Goal: Complete application form: Complete application form

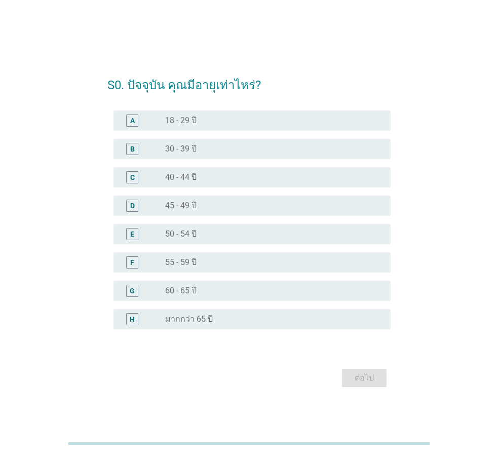
click at [212, 200] on div "radio_button_unchecked 45 - 49 ปี" at bounding box center [274, 206] width 218 height 12
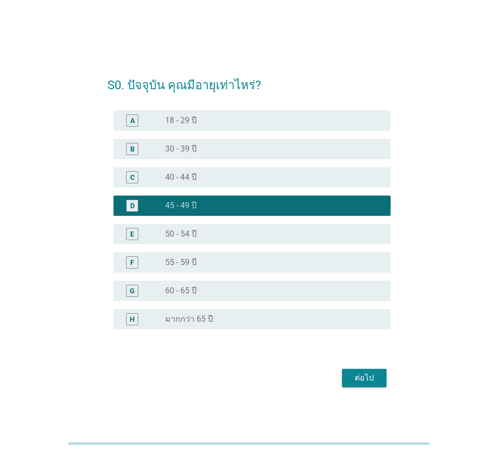
click at [365, 378] on div "ต่อไป" at bounding box center [364, 378] width 28 height 12
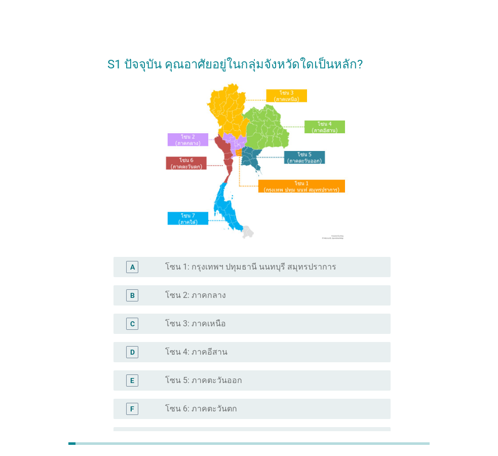
click at [230, 263] on label "โซน 1: กรุงเทพฯ ปทุมธานี นนทบุรี สมุทรปราการ" at bounding box center [250, 267] width 171 height 10
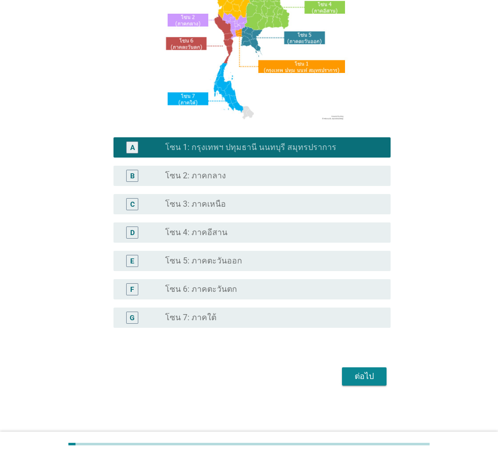
scroll to position [122, 0]
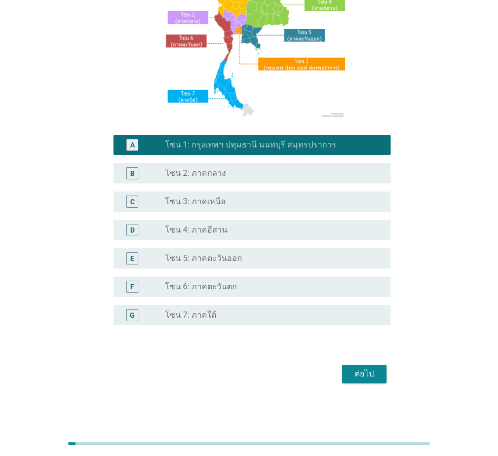
click at [354, 373] on div "ต่อไป" at bounding box center [364, 374] width 28 height 12
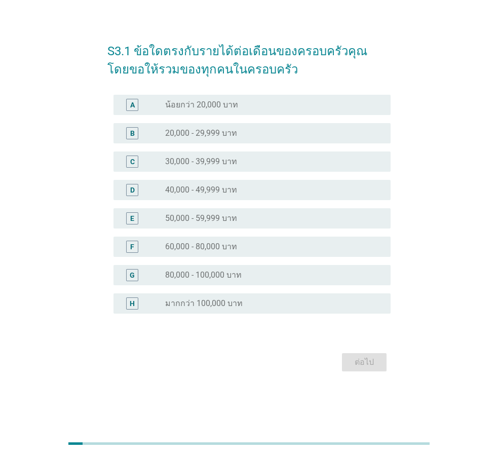
scroll to position [0, 0]
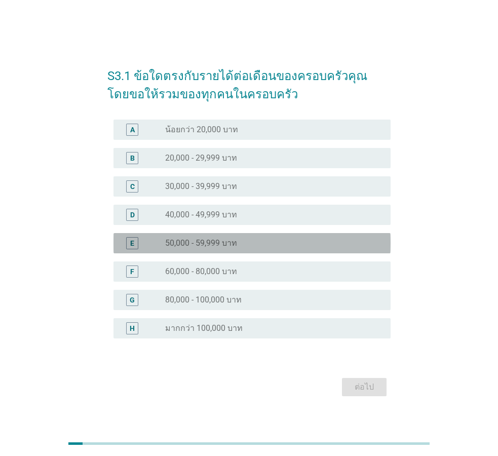
click at [200, 244] on label "50,000 - 59,999 บาท" at bounding box center [201, 243] width 72 height 10
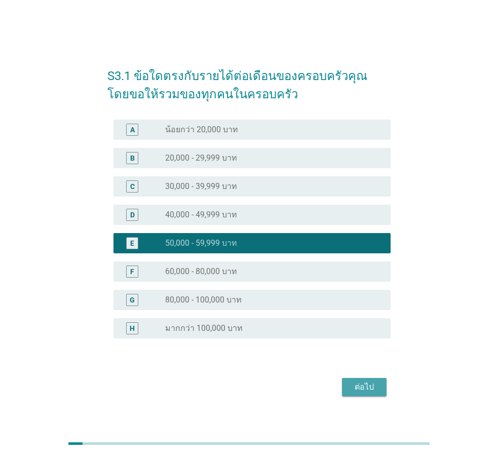
click at [370, 391] on div "ต่อไป" at bounding box center [364, 387] width 28 height 12
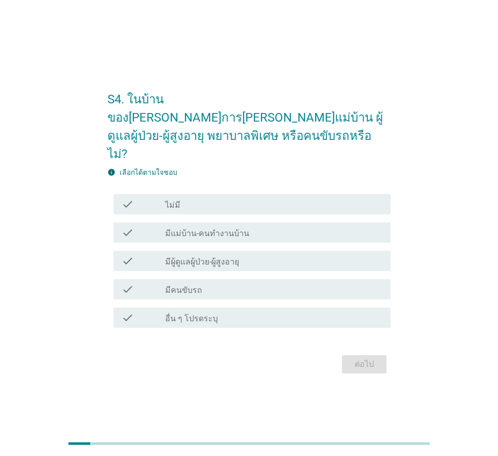
click at [233, 223] on div "check check_box_outline_blank มีแม่บ้าน-คนทำงานบ้าน" at bounding box center [252, 233] width 277 height 20
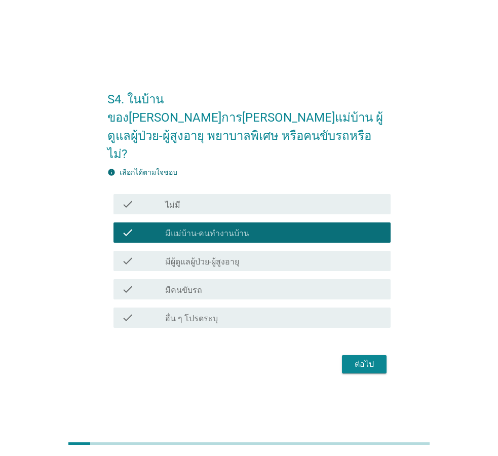
click at [227, 257] on label "มีผู้ดูแลผู้ป่วย-ผู้สูงอายุ" at bounding box center [202, 262] width 74 height 10
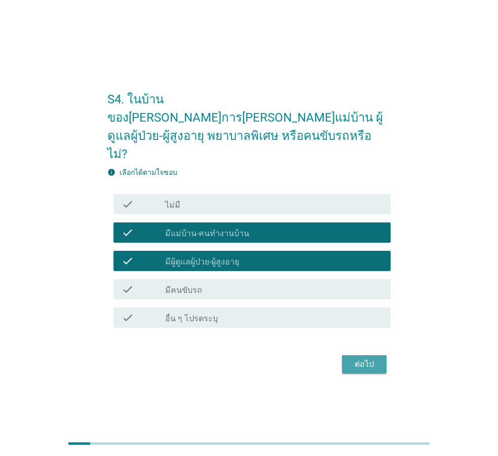
click at [362, 358] on div "ต่อไป" at bounding box center [364, 364] width 28 height 12
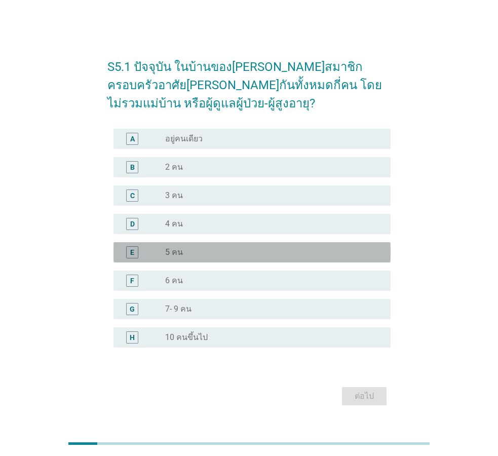
click at [159, 247] on div "E" at bounding box center [144, 252] width 44 height 12
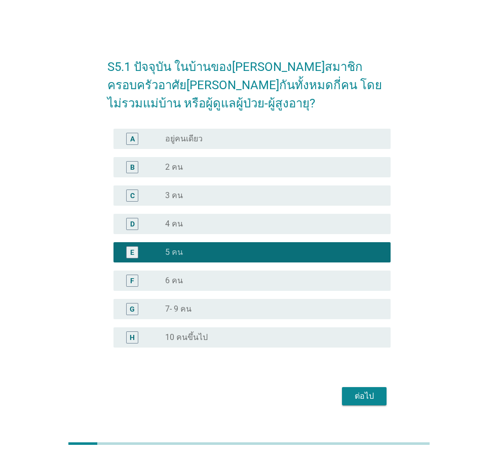
click at [373, 395] on div "ต่อไป" at bounding box center [364, 396] width 28 height 12
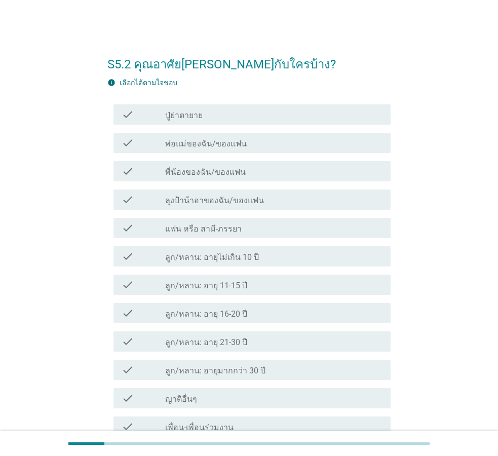
click at [221, 142] on label "พ่อแม่ของฉัน/ของแฟน" at bounding box center [206, 144] width 82 height 10
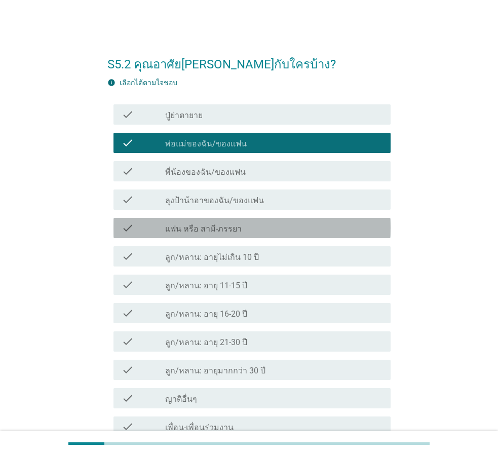
click at [225, 231] on label "แฟน หรือ สามี-ภรรยา" at bounding box center [203, 229] width 77 height 10
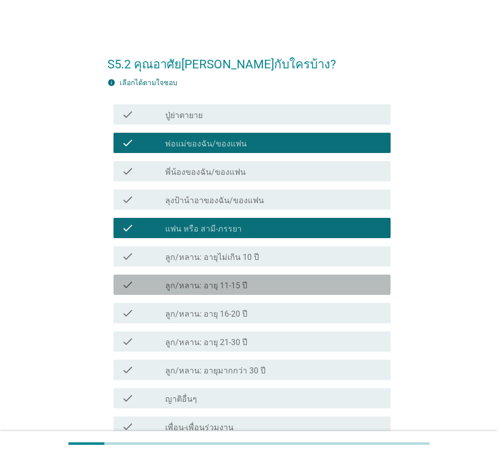
click at [225, 287] on label "ลูก/หลาน: อายุ 11-15 ปี" at bounding box center [206, 286] width 82 height 10
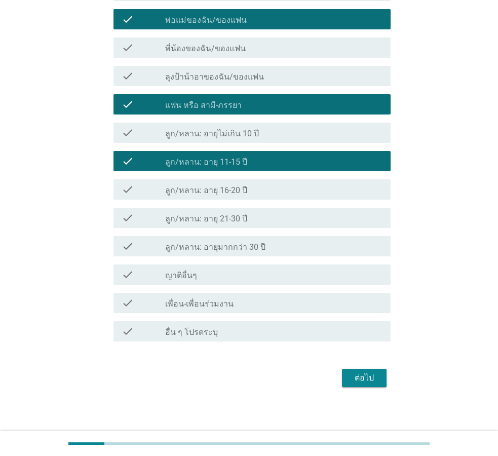
scroll to position [127, 0]
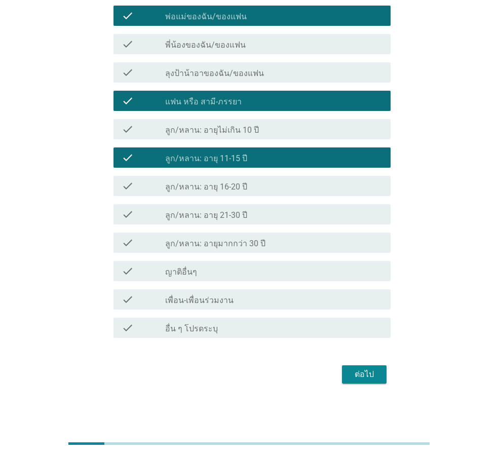
click at [366, 370] on div "ต่อไป" at bounding box center [364, 375] width 28 height 12
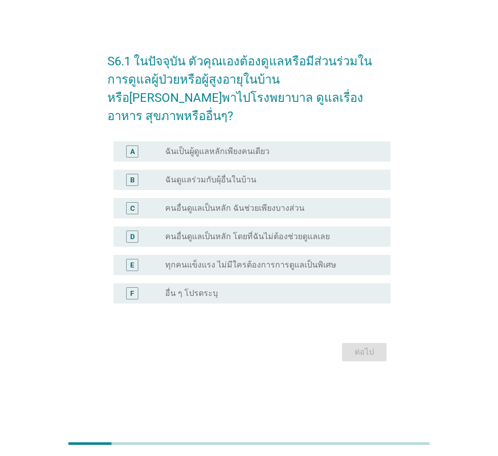
scroll to position [0, 0]
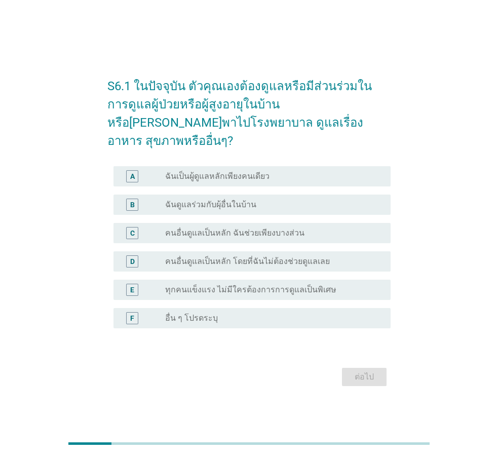
click at [187, 171] on label "ฉันเป็นผู้ดูแลหลักเพียงคนเดียว" at bounding box center [217, 176] width 104 height 10
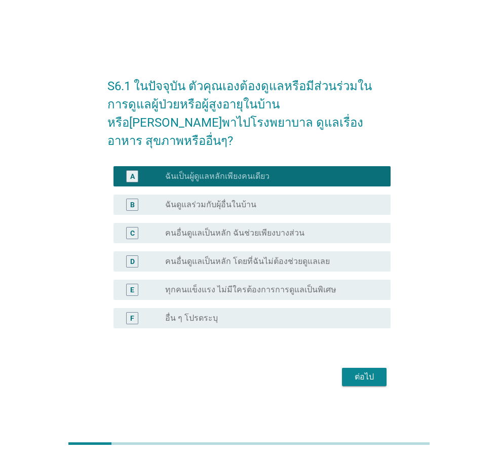
click at [374, 371] on div "ต่อไป" at bounding box center [364, 377] width 28 height 12
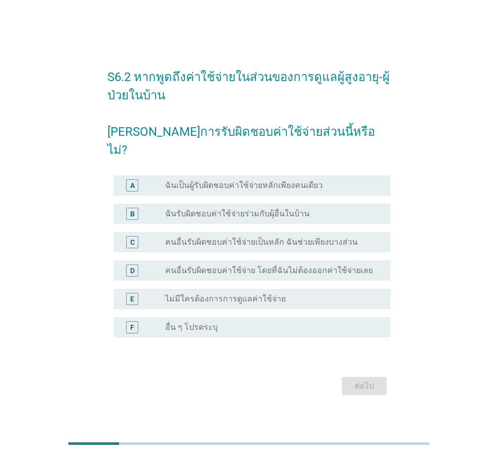
click at [218, 175] on div "A radio_button_unchecked ฉันเป็นผู้รับผิดชอบค่าใช้จ่ายหลักเพียงคนเดียว" at bounding box center [252, 185] width 277 height 20
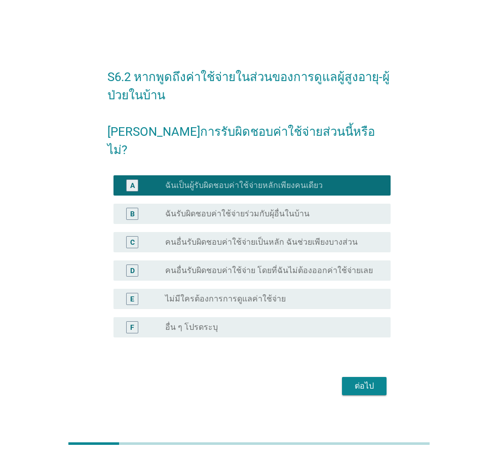
click at [372, 380] on div "ต่อไป" at bounding box center [364, 386] width 28 height 12
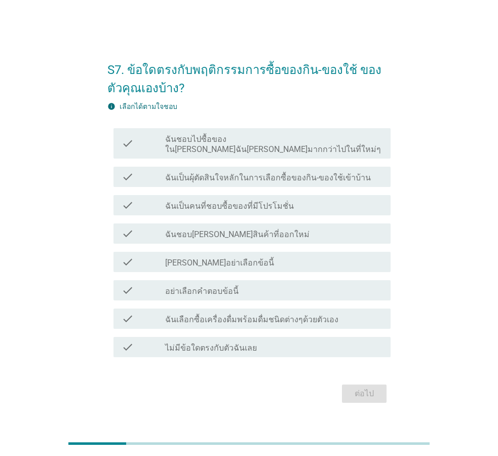
click at [214, 143] on label "ฉันชอบไปซื้อของใน[PERSON_NAME]ฉัน[PERSON_NAME]มากกว่าไปในที่ใหม่ๆ" at bounding box center [274, 144] width 218 height 20
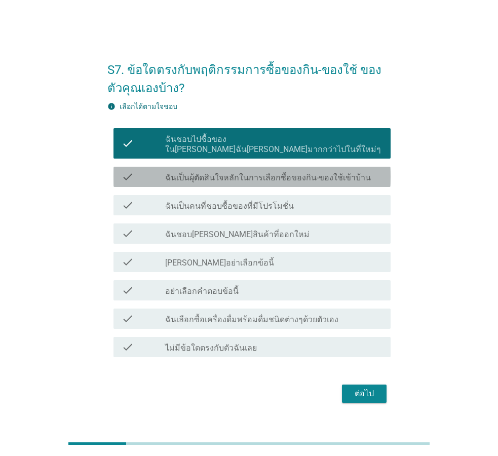
click at [235, 175] on label "ฉันเป็นผุ้ตัดสินใจหลักในการเลือกซื้อของกิน-ของใช้เข้าบ้าน" at bounding box center [268, 178] width 206 height 10
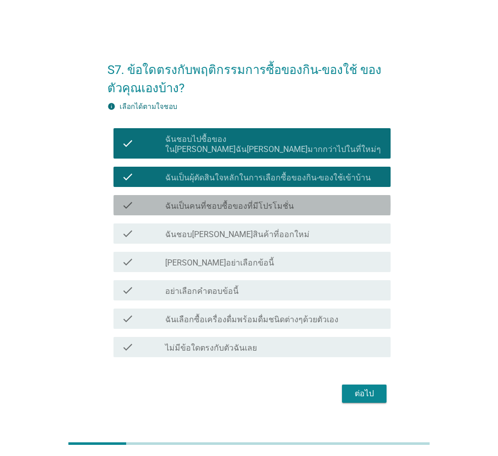
click at [205, 201] on label "ฉันเป็นคนที่ชอบซื้อของที่มีโปรโมชั่น" at bounding box center [229, 206] width 129 height 10
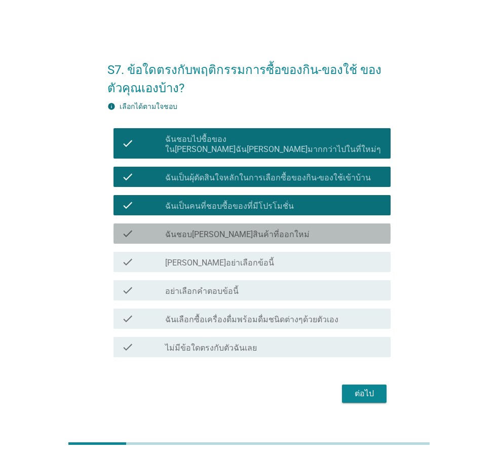
click at [214, 231] on label "ฉันชอบ[PERSON_NAME]สินค้าที่ออกใหม่" at bounding box center [237, 235] width 145 height 10
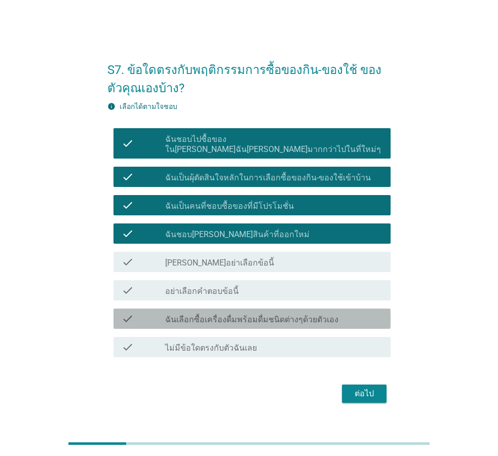
click at [338, 313] on div "check_box_outline_blank ฉันเลือกซื้อเครื่องดื่มพร้อมดื่มชนิดต่างๆด้วยตัวเอง" at bounding box center [274, 319] width 218 height 12
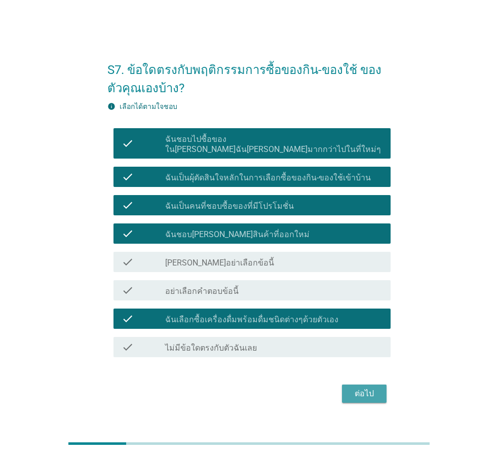
click at [369, 390] on div "ต่อไป" at bounding box center [364, 394] width 28 height 12
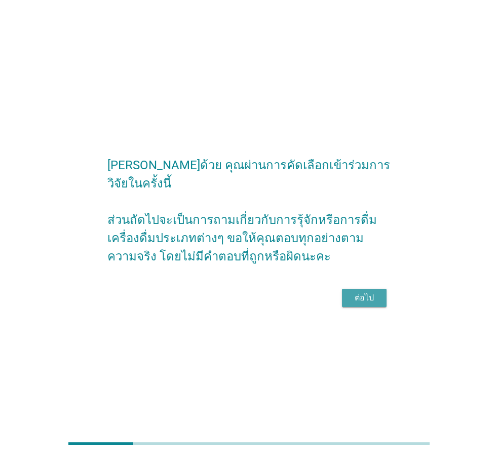
click at [371, 292] on div "ต่อไป" at bounding box center [364, 298] width 28 height 12
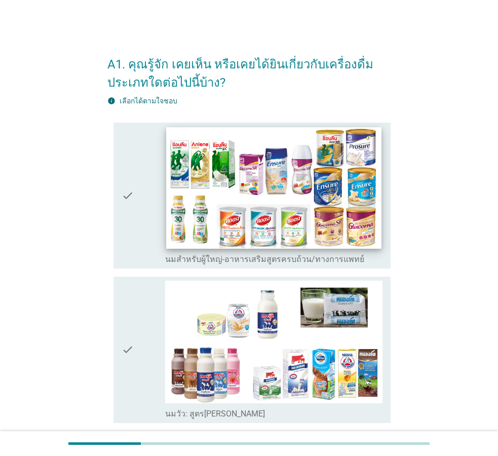
click at [239, 238] on img at bounding box center [273, 187] width 215 height 121
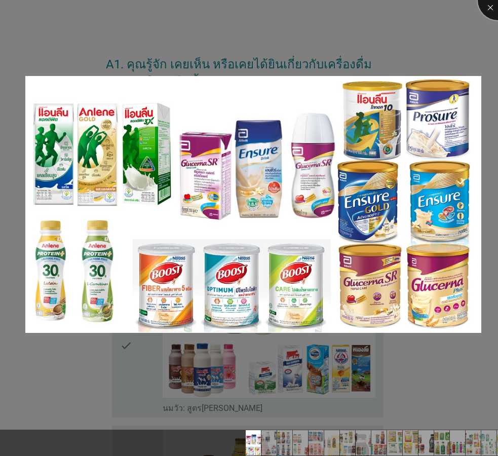
click at [491, 6] on div at bounding box center [498, 0] width 41 height 41
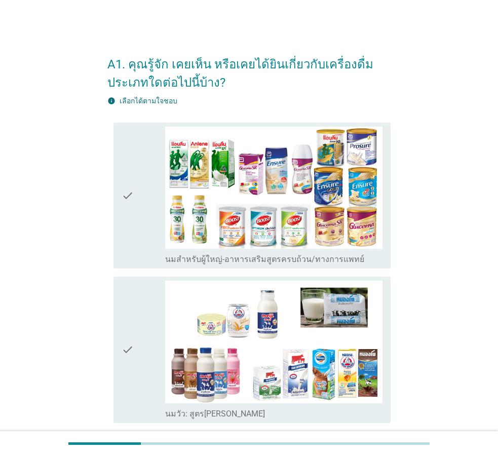
click at [128, 196] on icon "check" at bounding box center [128, 196] width 12 height 138
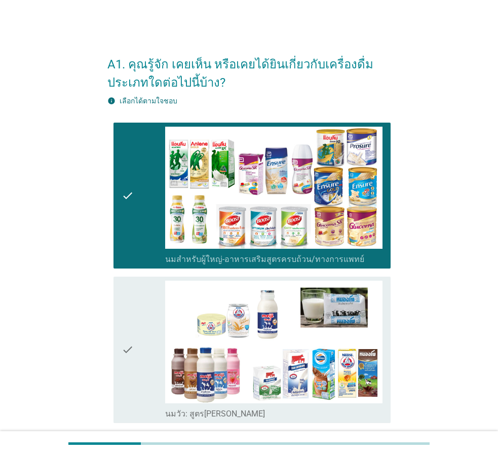
click at [130, 333] on icon "check" at bounding box center [128, 350] width 12 height 138
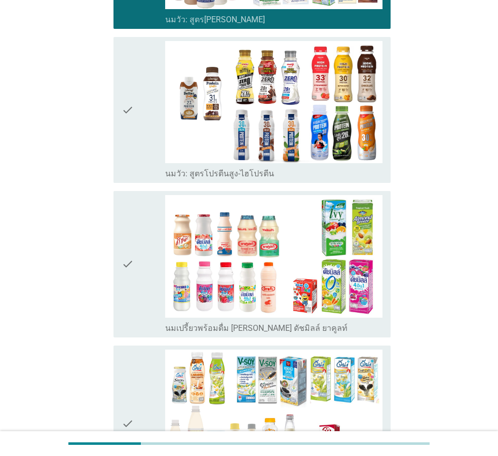
scroll to position [395, 0]
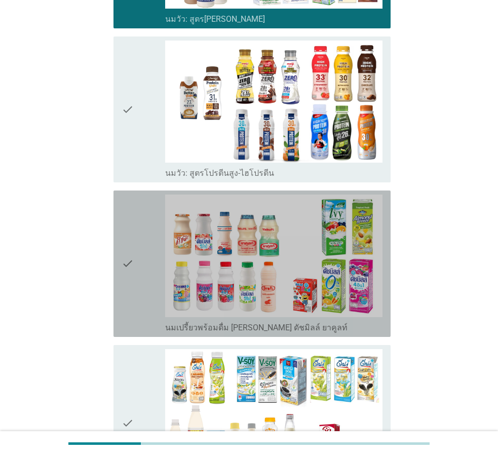
click at [125, 250] on icon "check" at bounding box center [128, 264] width 12 height 138
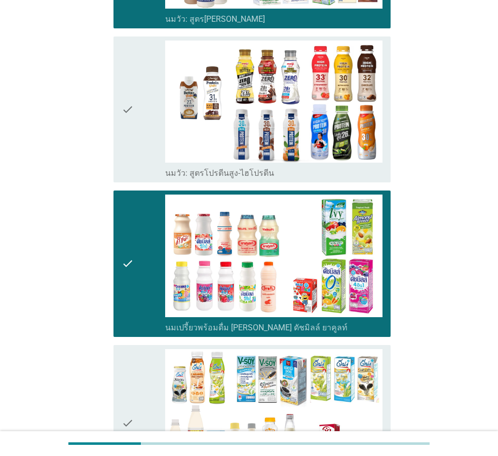
click at [124, 143] on icon "check" at bounding box center [128, 110] width 12 height 138
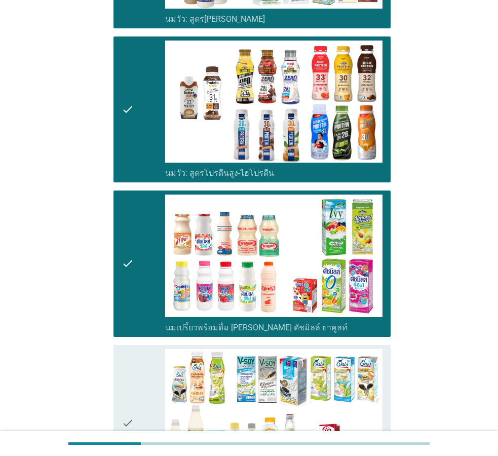
click at [140, 400] on div "check" at bounding box center [144, 423] width 44 height 149
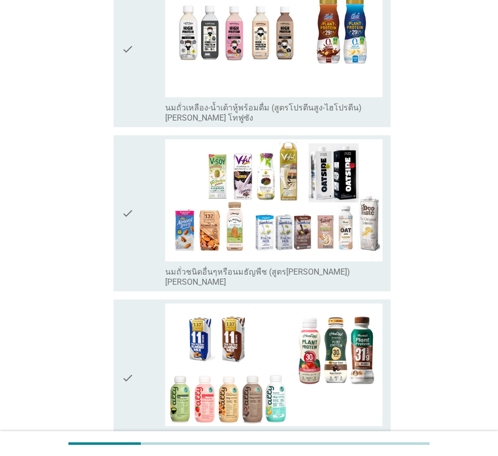
scroll to position [944, 0]
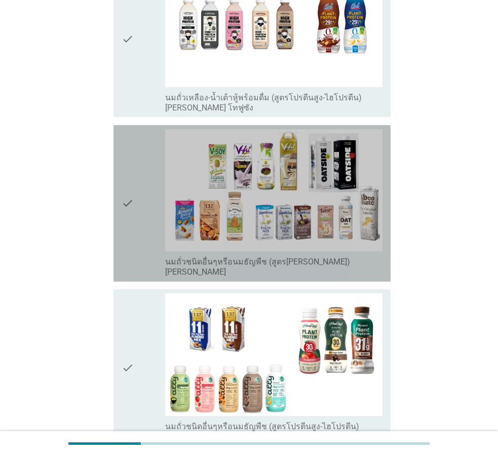
click at [134, 170] on div "check" at bounding box center [144, 203] width 44 height 149
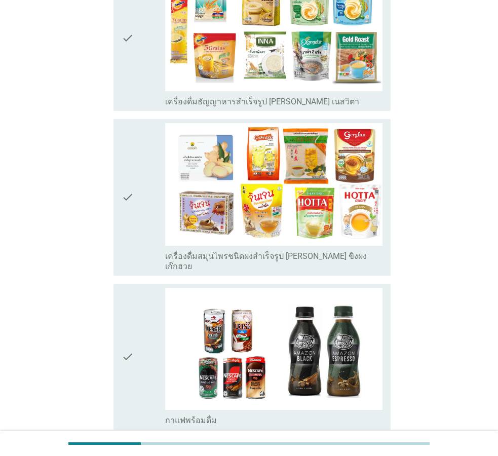
scroll to position [1590, 0]
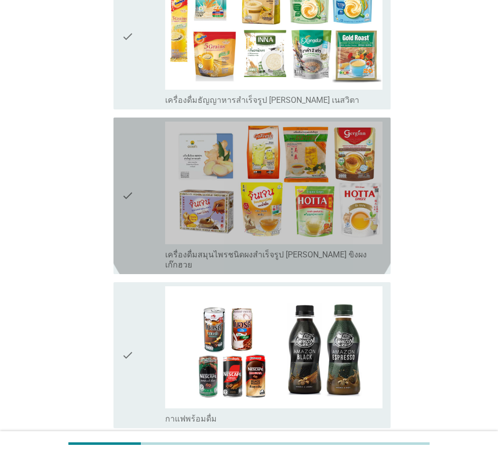
click at [136, 202] on div "check" at bounding box center [144, 196] width 44 height 149
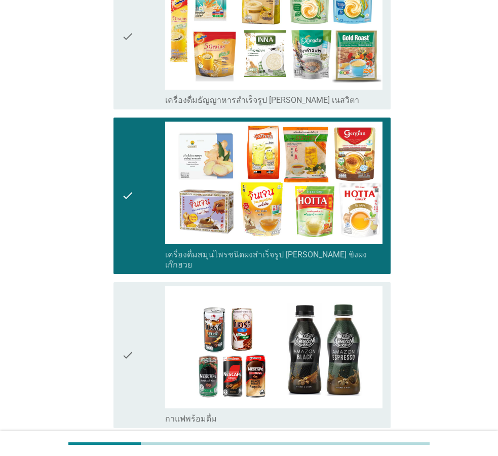
click at [139, 339] on div "check" at bounding box center [144, 355] width 44 height 138
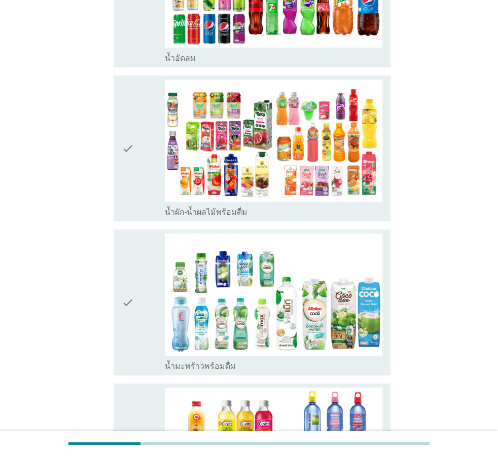
scroll to position [2262, 0]
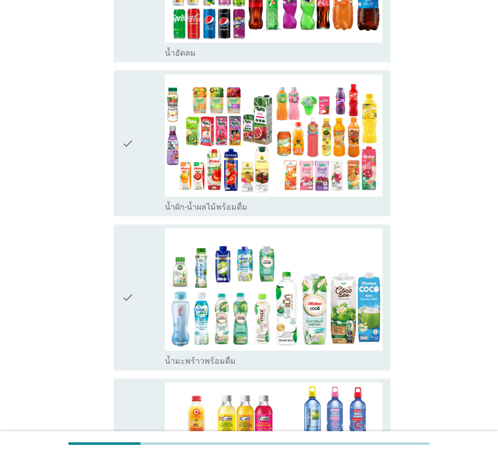
click at [136, 161] on div "check" at bounding box center [144, 144] width 44 height 138
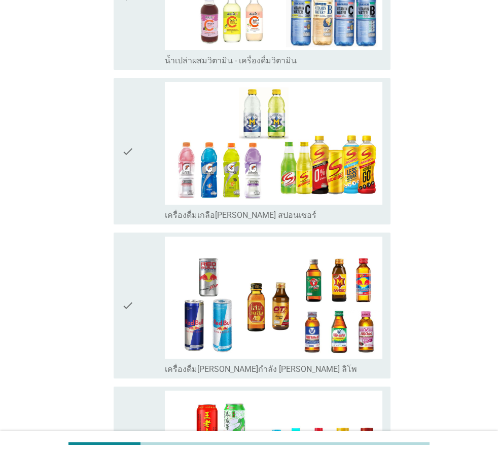
scroll to position [2744, 0]
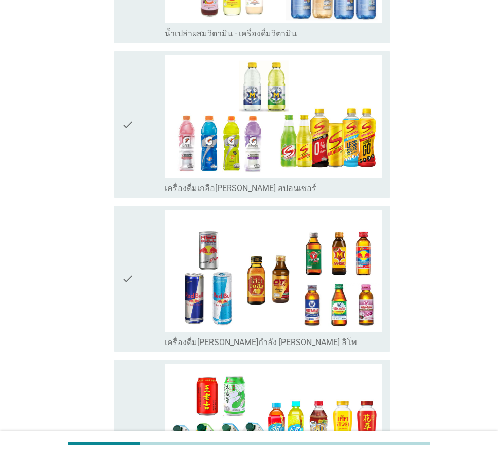
click at [135, 142] on div "check" at bounding box center [144, 124] width 44 height 138
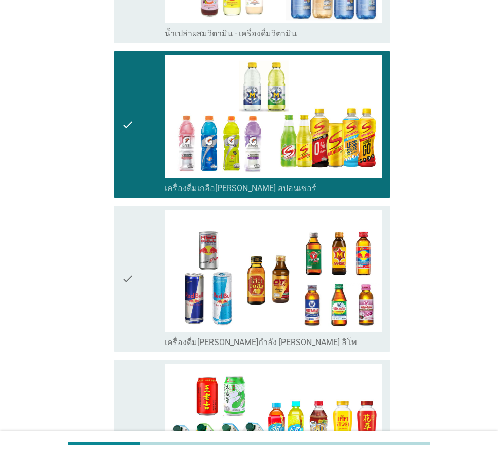
click at [497, 446] on div at bounding box center [249, 443] width 498 height 25
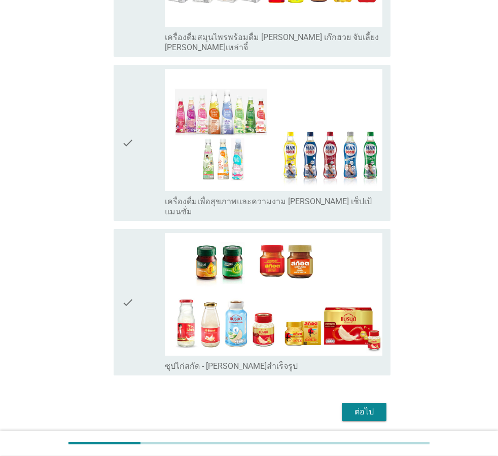
scroll to position [3205, 0]
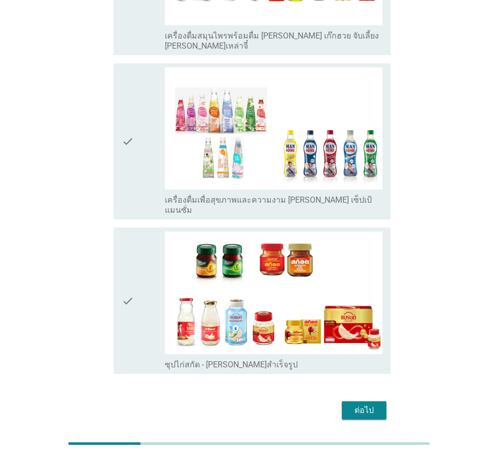
click at [133, 278] on icon "check" at bounding box center [128, 301] width 12 height 138
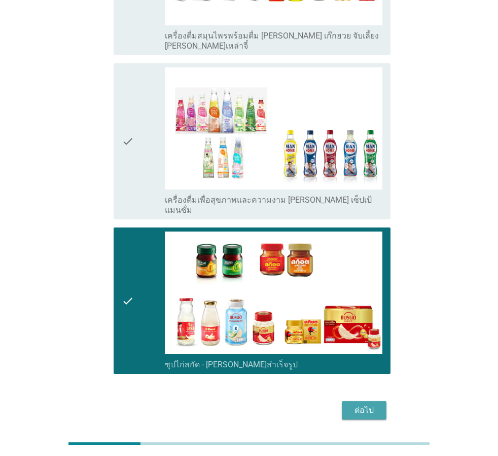
click at [363, 405] on div "ต่อไป" at bounding box center [364, 411] width 28 height 12
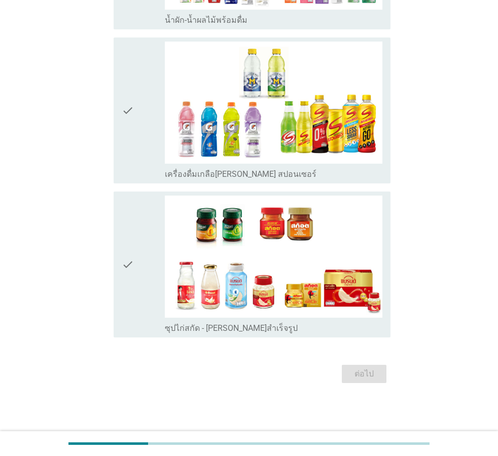
scroll to position [0, 0]
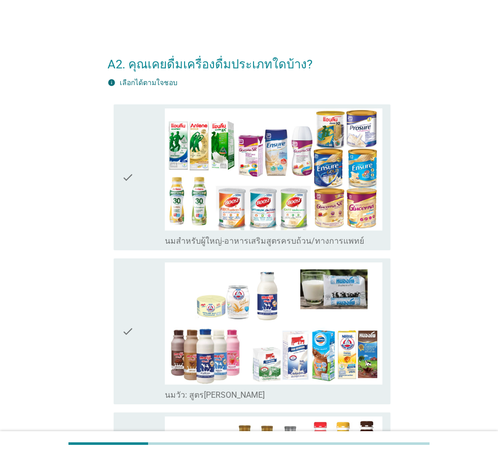
click at [133, 205] on icon "check" at bounding box center [128, 178] width 12 height 138
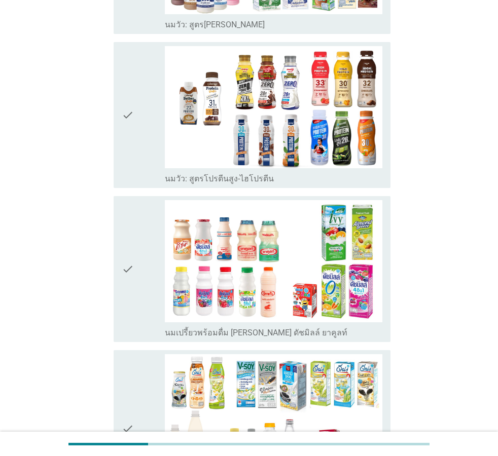
scroll to position [376, 0]
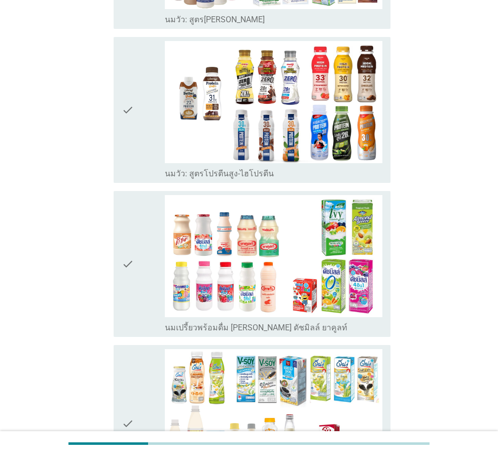
click at [128, 304] on icon "check" at bounding box center [128, 264] width 12 height 138
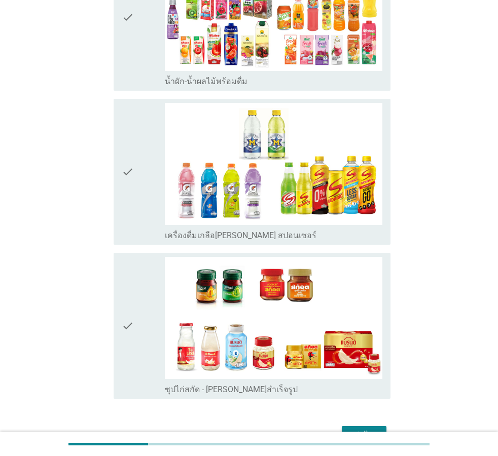
scroll to position [1426, 0]
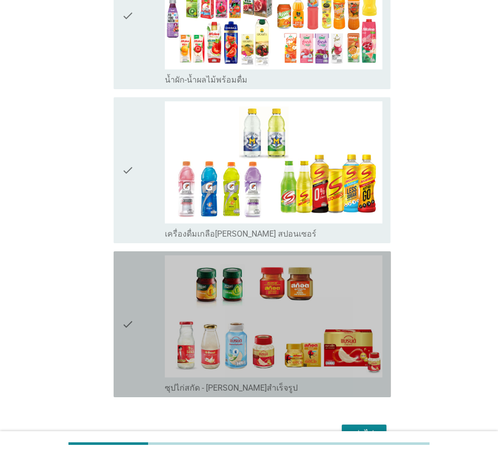
click at [144, 330] on div "check" at bounding box center [144, 325] width 44 height 138
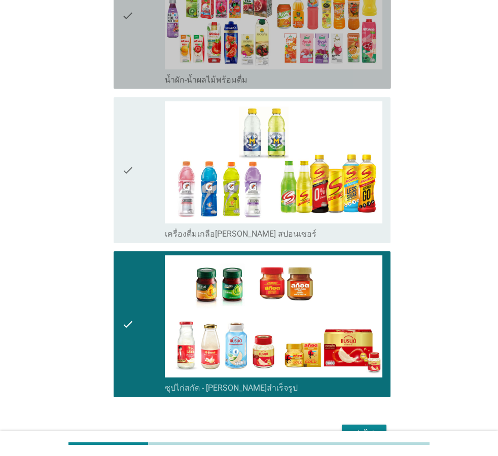
click at [147, 46] on div "check" at bounding box center [144, 16] width 44 height 138
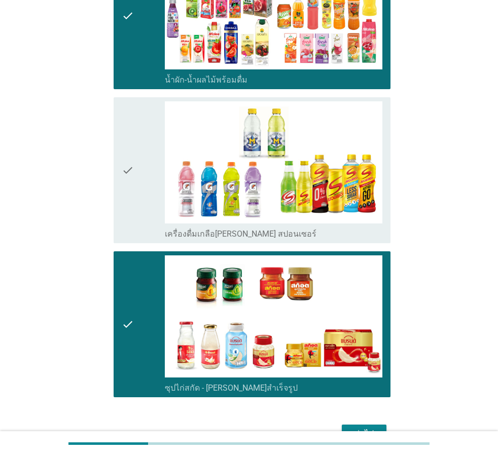
click at [374, 428] on div "ต่อไป" at bounding box center [364, 434] width 28 height 12
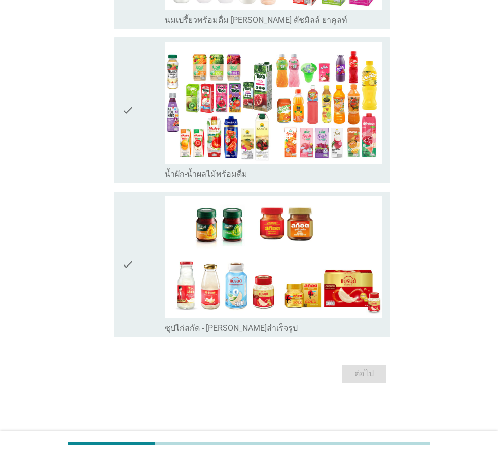
scroll to position [0, 0]
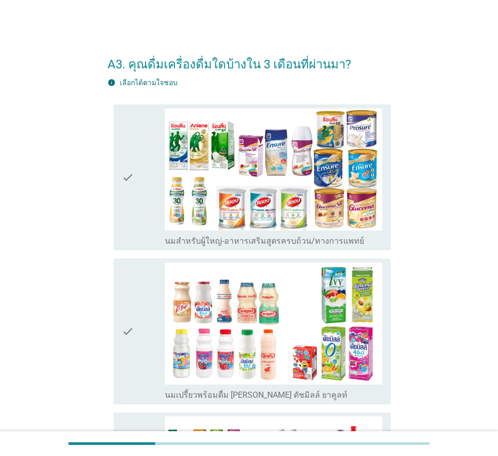
click at [130, 365] on icon "check" at bounding box center [128, 332] width 12 height 138
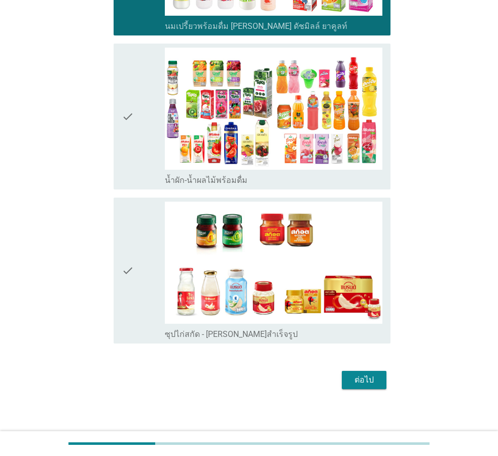
scroll to position [374, 0]
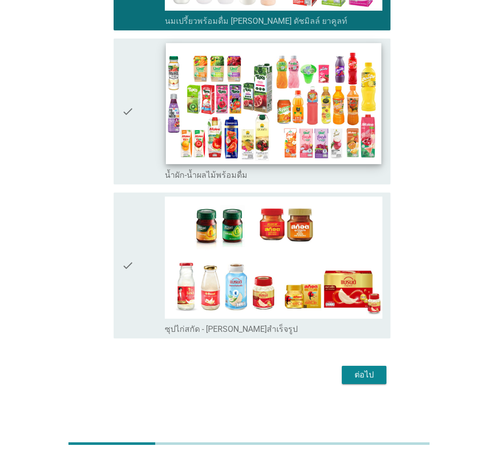
click at [189, 155] on img at bounding box center [273, 103] width 215 height 121
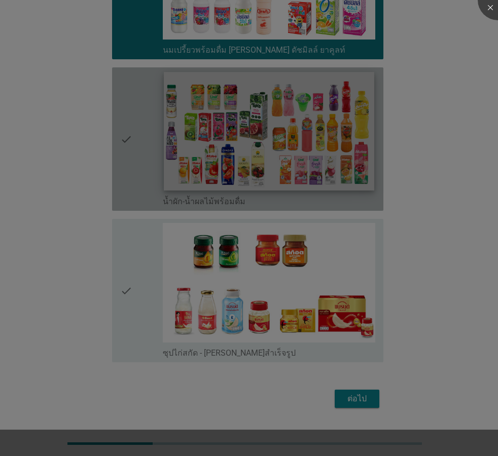
scroll to position [339, 0]
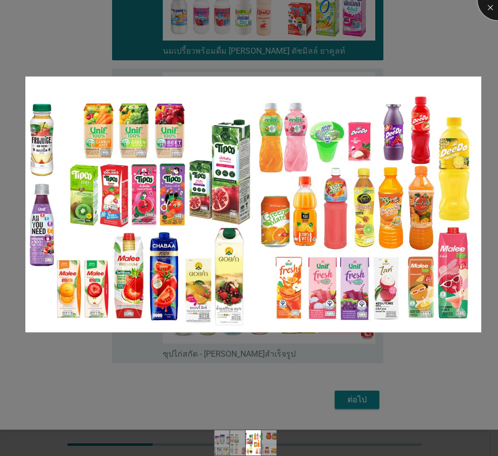
click at [491, 4] on div at bounding box center [498, 0] width 41 height 41
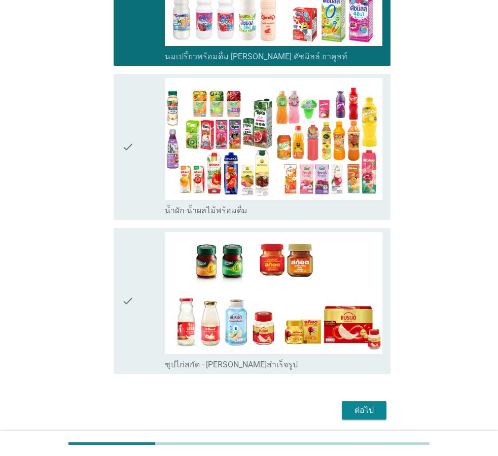
click at [140, 148] on div "check" at bounding box center [144, 147] width 44 height 138
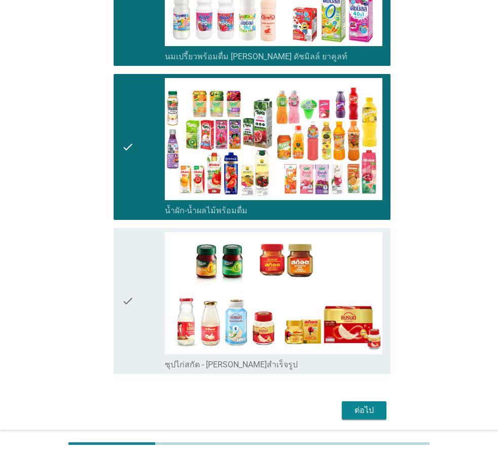
click at [130, 267] on icon "check" at bounding box center [128, 301] width 12 height 138
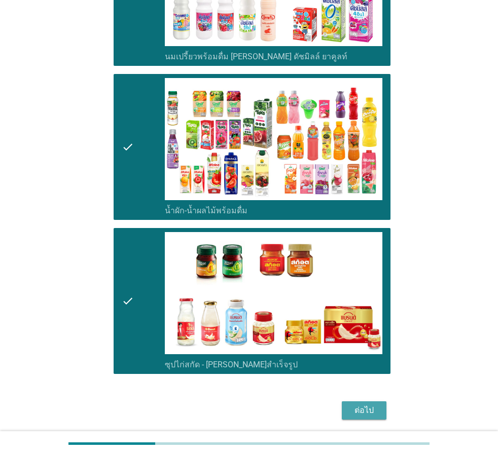
click at [354, 414] on div "ต่อไป" at bounding box center [364, 411] width 28 height 12
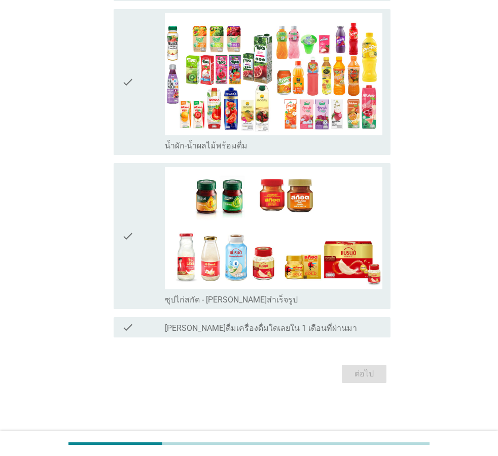
scroll to position [0, 0]
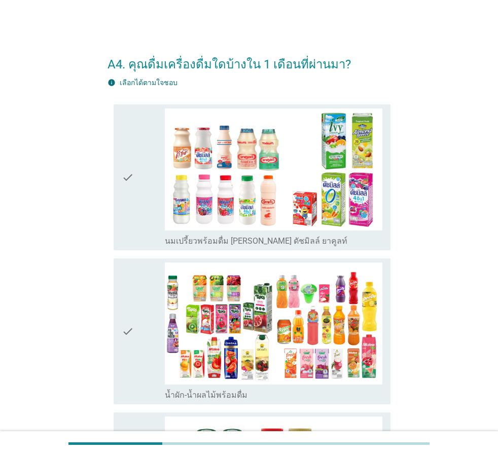
click at [136, 212] on div "check" at bounding box center [144, 178] width 44 height 138
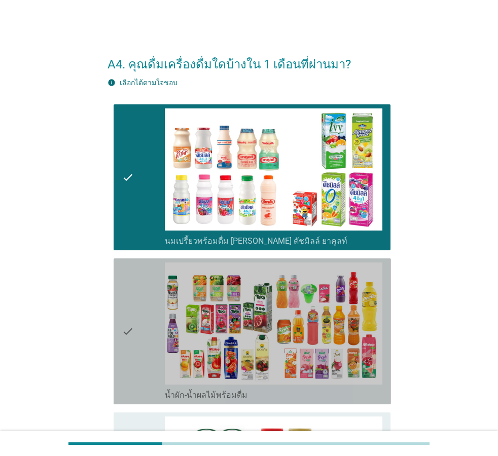
click at [141, 349] on div "check" at bounding box center [144, 332] width 44 height 138
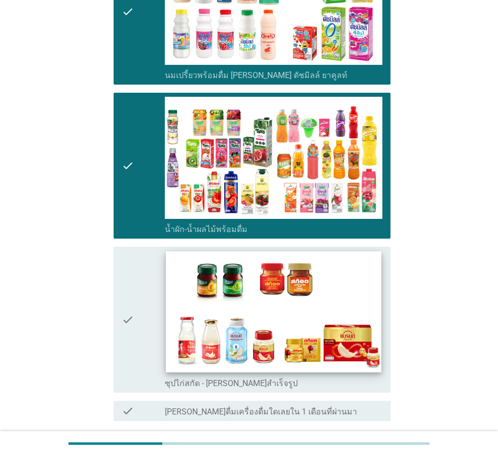
scroll to position [173, 0]
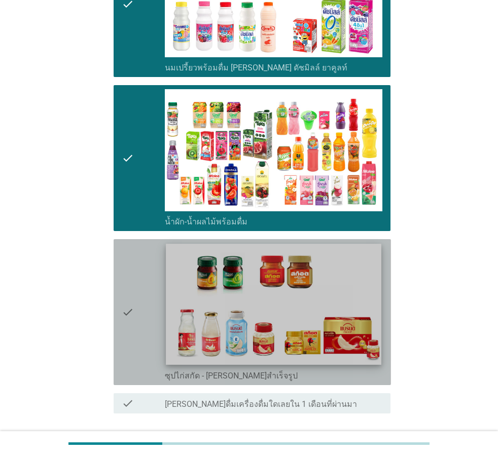
click at [228, 322] on img at bounding box center [273, 304] width 215 height 121
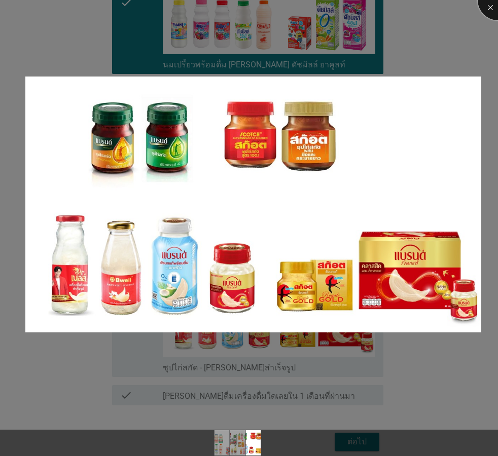
click at [487, 8] on div at bounding box center [498, 0] width 41 height 41
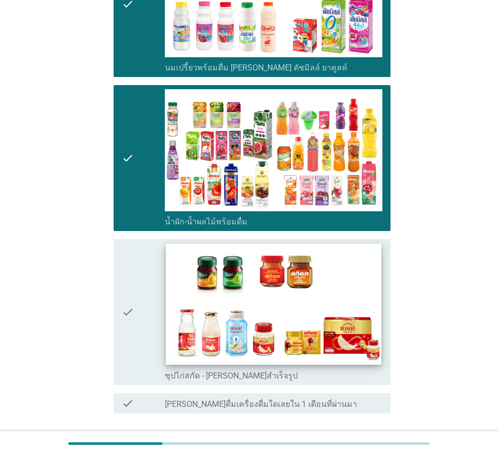
click at [184, 324] on img at bounding box center [273, 304] width 215 height 121
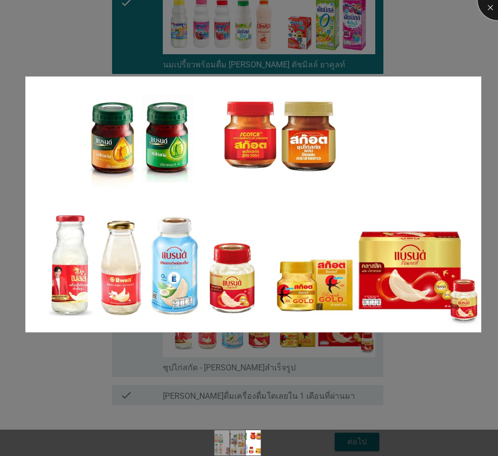
click at [493, 11] on div at bounding box center [498, 0] width 41 height 41
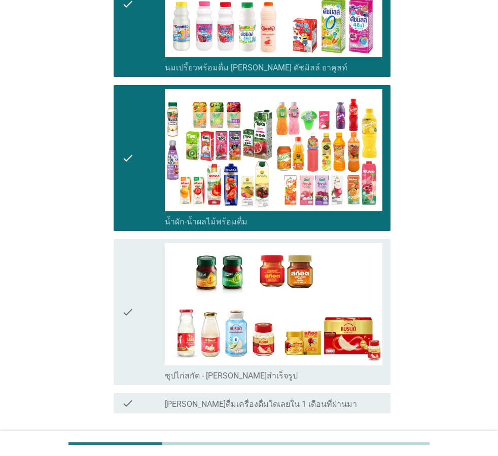
click at [124, 311] on icon "check" at bounding box center [128, 312] width 12 height 138
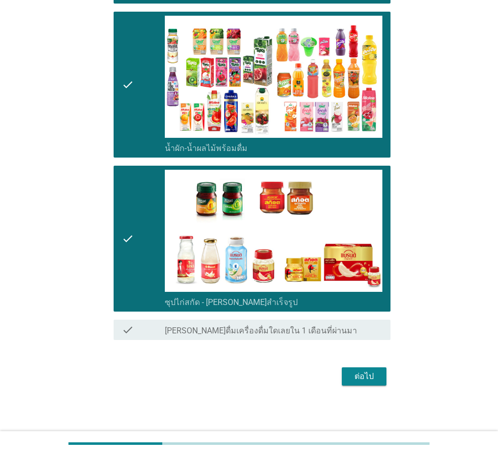
scroll to position [248, 0]
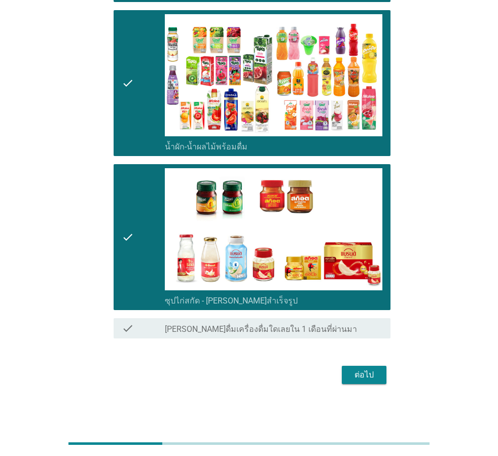
click at [376, 372] on div "ต่อไป" at bounding box center [364, 375] width 28 height 12
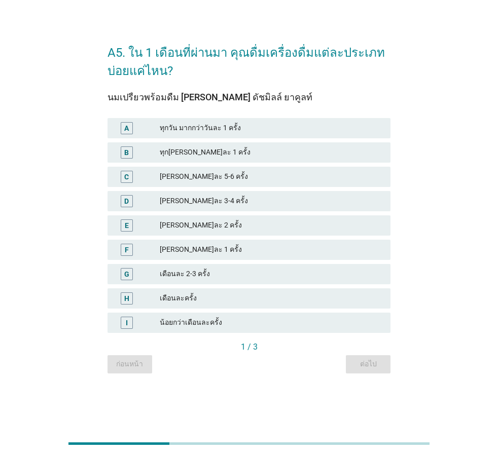
scroll to position [0, 0]
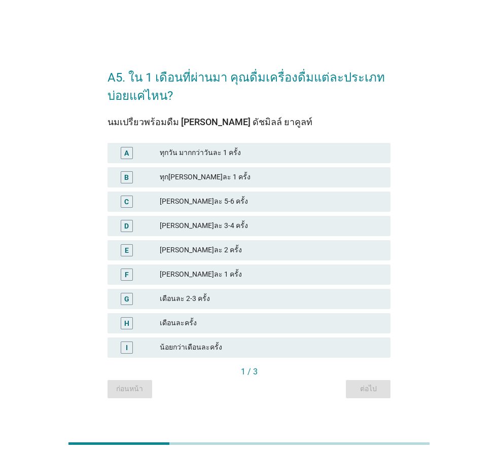
click at [192, 225] on div "[PERSON_NAME]ละ 3-4 ครั้ง" at bounding box center [271, 226] width 223 height 12
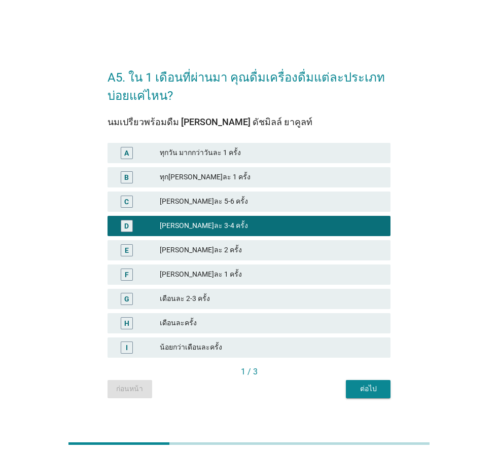
click at [372, 384] on div "ต่อไป" at bounding box center [368, 389] width 28 height 11
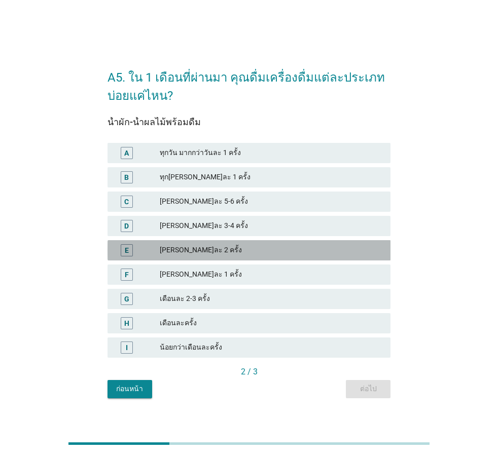
click at [194, 242] on div "E [PERSON_NAME]ละ 2 ครั้ง" at bounding box center [248, 250] width 283 height 20
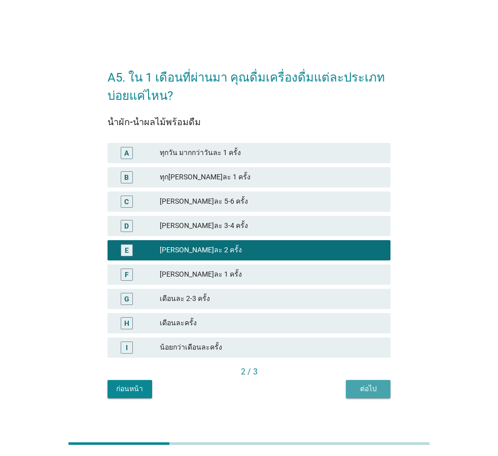
click at [378, 388] on div "ต่อไป" at bounding box center [368, 389] width 28 height 11
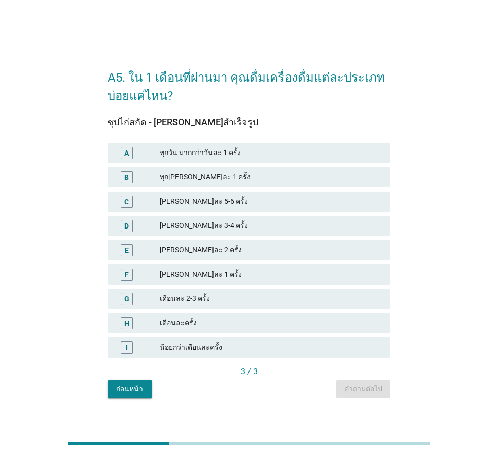
click at [194, 276] on div "[PERSON_NAME]ละ 1 ครั้ง" at bounding box center [271, 275] width 223 height 12
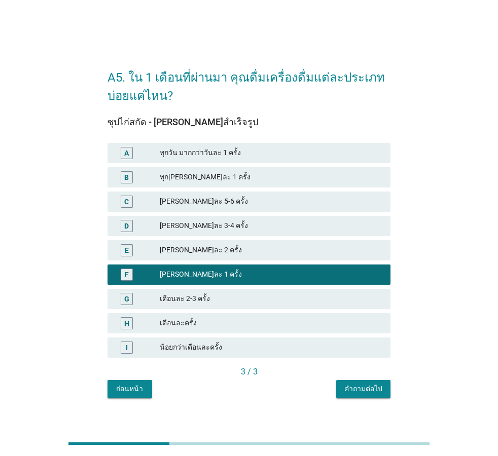
click at [359, 390] on div "คำถามต่อไป" at bounding box center [363, 389] width 38 height 11
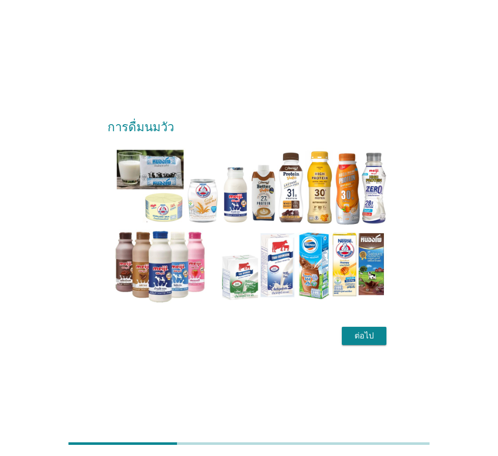
click at [370, 342] on div "ต่อไป" at bounding box center [364, 336] width 28 height 12
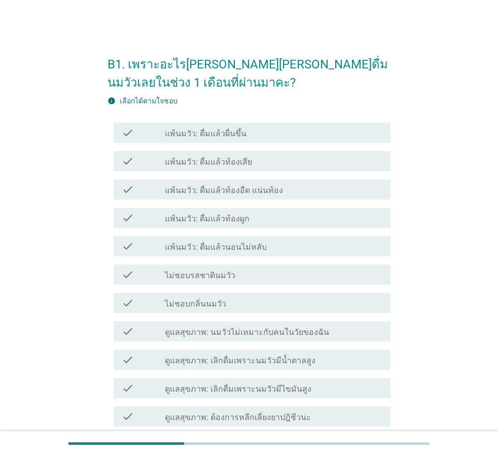
click at [222, 275] on label "ไม่ชอบรสชาตินมวัว" at bounding box center [200, 276] width 70 height 10
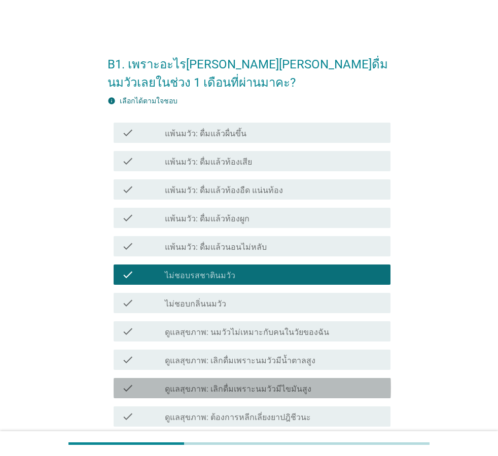
click at [313, 388] on div "check_box_outline_blank ดูแลสุขภาพ: เลิกดื่มเพราะนมวัวมีไขมันสูง" at bounding box center [274, 388] width 218 height 12
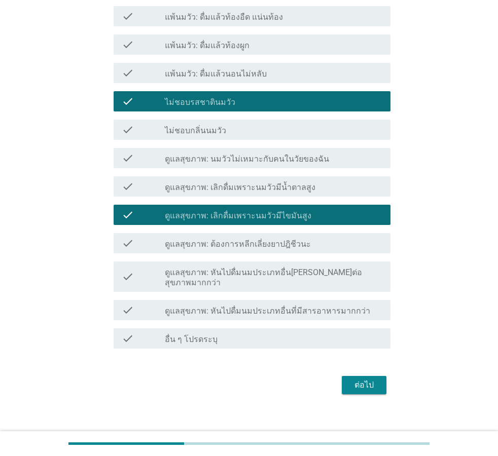
scroll to position [174, 0]
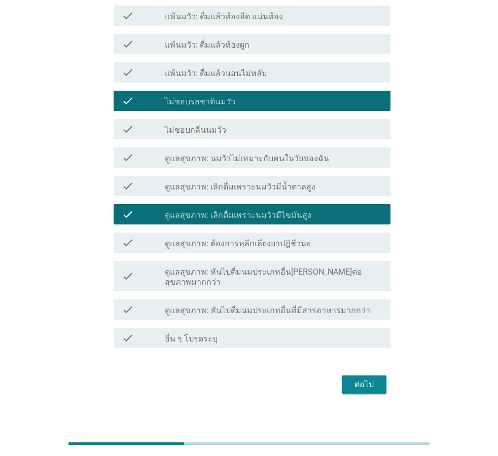
click at [377, 379] on div "ต่อไป" at bounding box center [364, 385] width 28 height 12
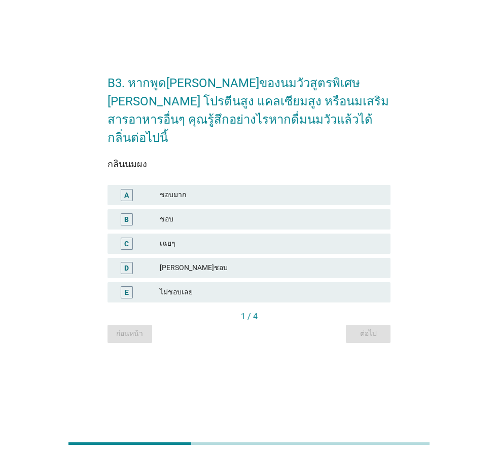
scroll to position [0, 0]
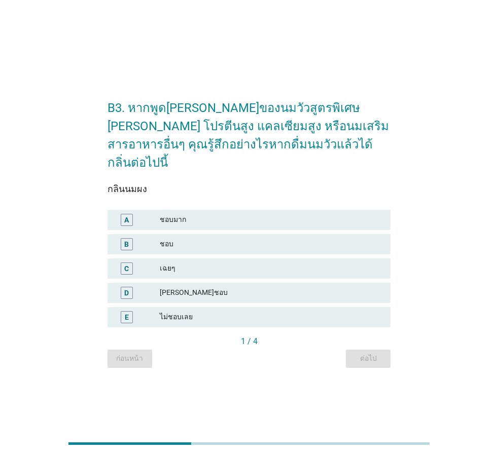
click at [192, 263] on div "เฉยๆ" at bounding box center [271, 269] width 223 height 12
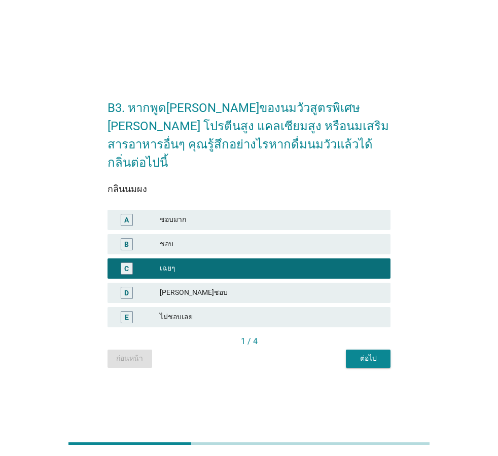
click at [375, 353] on div "ต่อไป" at bounding box center [368, 358] width 28 height 11
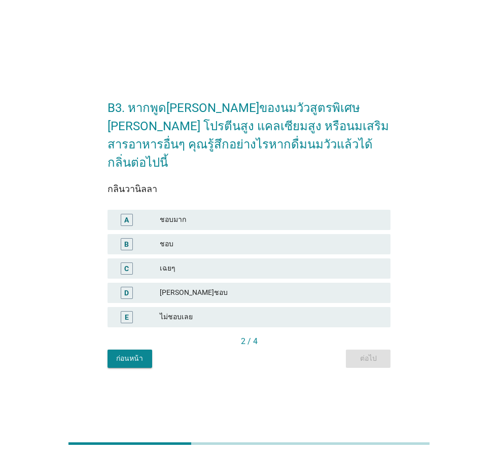
click at [234, 263] on div "เฉยๆ" at bounding box center [271, 269] width 223 height 12
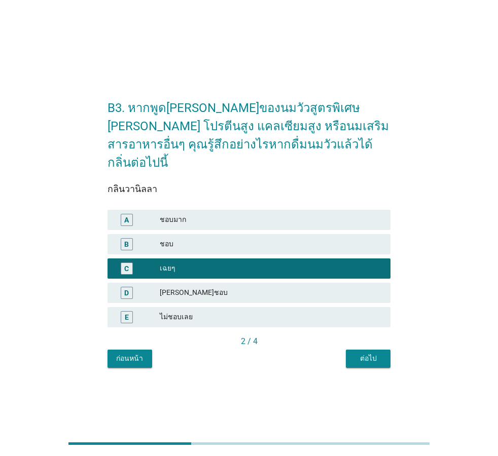
click at [369, 353] on div "ต่อไป" at bounding box center [368, 358] width 28 height 11
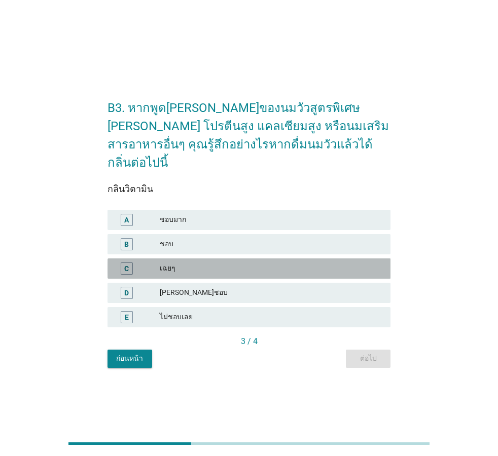
click at [203, 263] on div "เฉยๆ" at bounding box center [271, 269] width 223 height 12
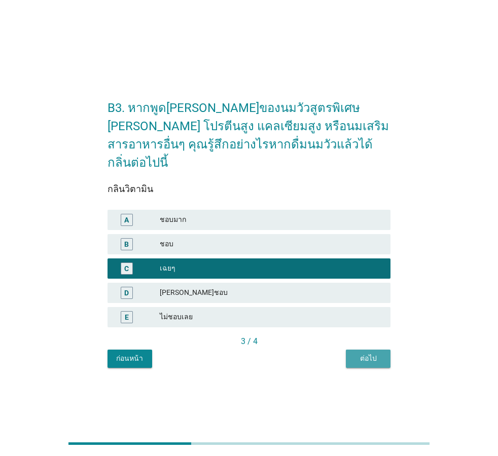
click at [378, 353] on div "ต่อไป" at bounding box center [368, 358] width 28 height 11
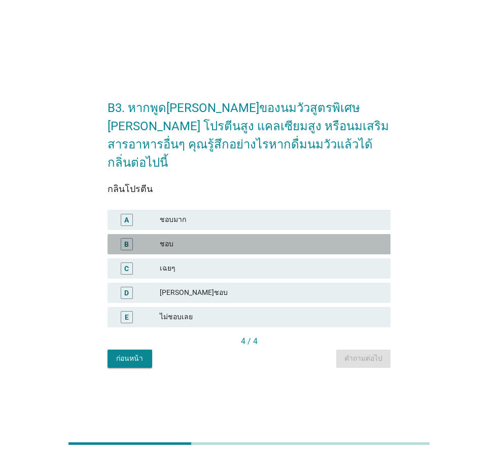
click at [235, 238] on div "ชอบ" at bounding box center [271, 244] width 223 height 12
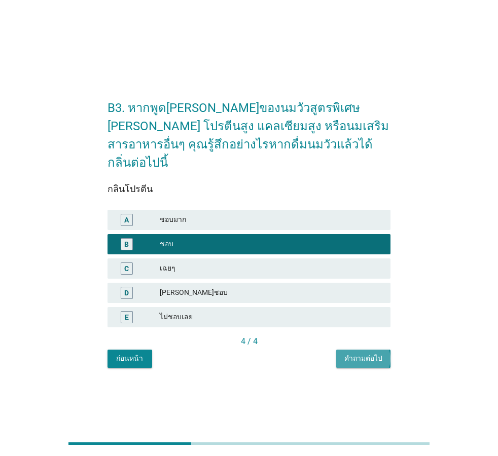
click at [355, 353] on div "คำถามต่อไป" at bounding box center [363, 358] width 38 height 11
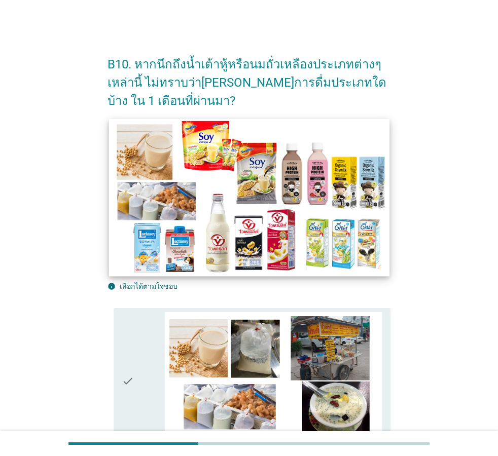
click at [262, 232] on img at bounding box center [249, 198] width 280 height 158
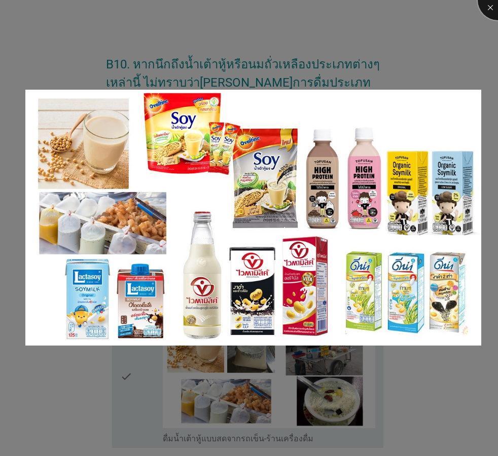
click at [489, 7] on div at bounding box center [498, 0] width 41 height 41
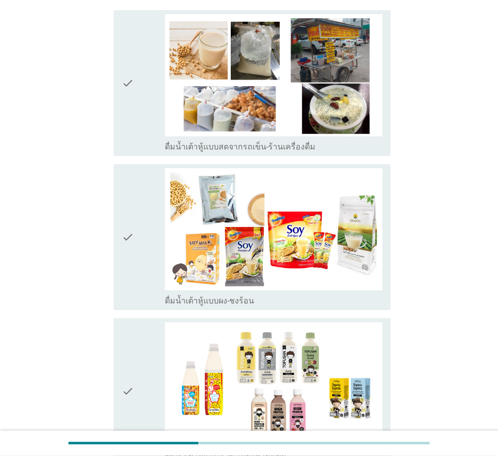
scroll to position [299, 0]
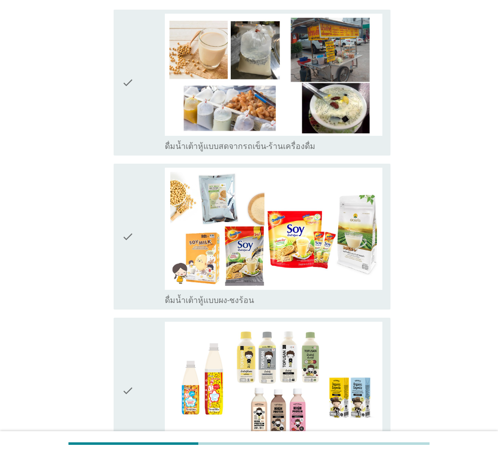
click at [128, 112] on icon "check" at bounding box center [128, 83] width 12 height 138
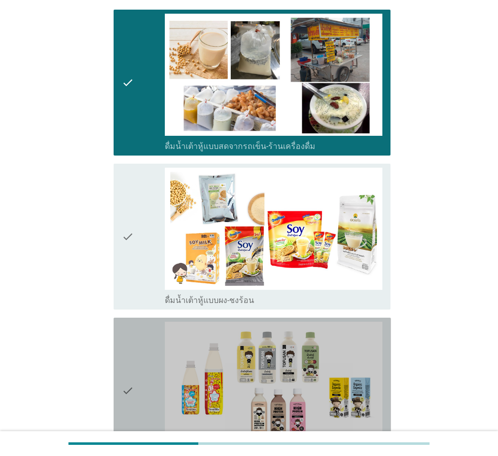
click at [142, 380] on div "check" at bounding box center [144, 391] width 44 height 138
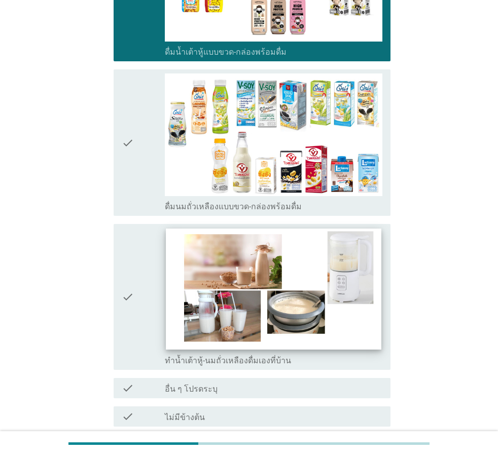
scroll to position [713, 0]
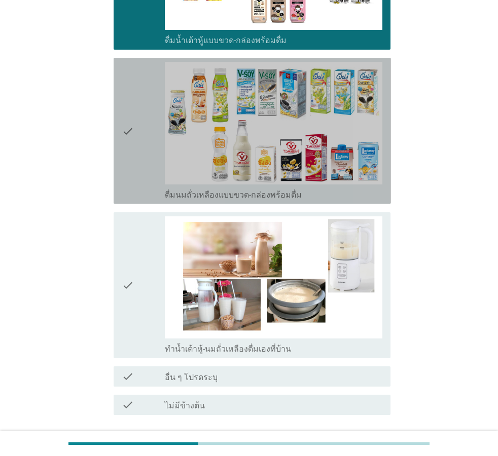
click at [127, 151] on icon "check" at bounding box center [128, 131] width 12 height 138
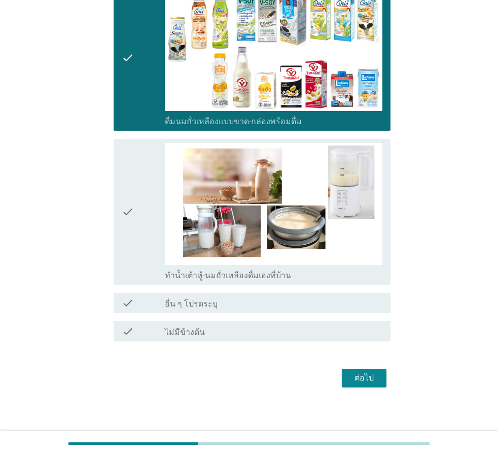
scroll to position [789, 0]
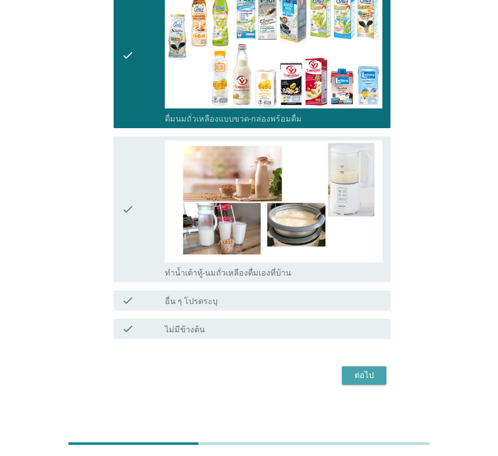
click at [371, 370] on div "ต่อไป" at bounding box center [364, 376] width 28 height 12
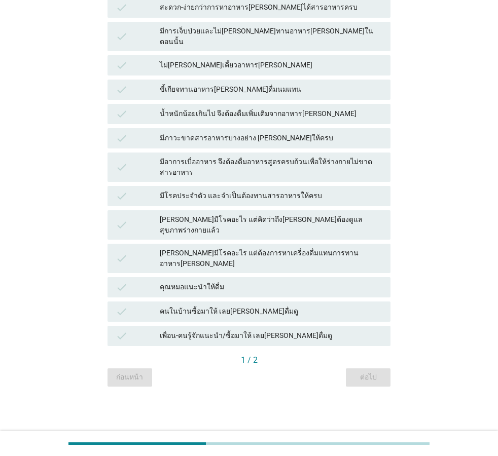
scroll to position [0, 0]
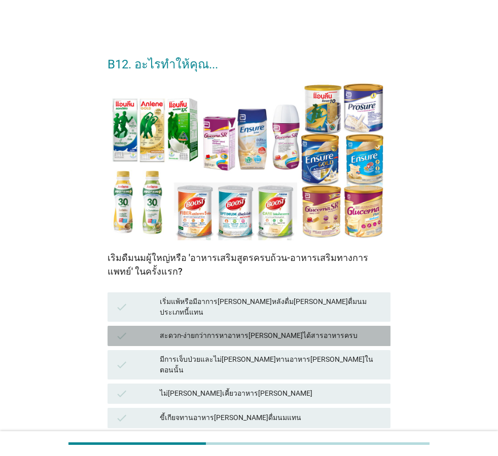
click at [238, 330] on div "สะดวก-ง่ายกว่าการหาอาหาร[PERSON_NAME]ได้สารอาหารครบ" at bounding box center [271, 336] width 223 height 12
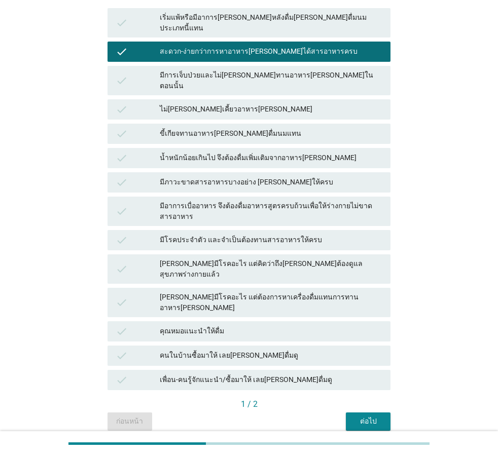
scroll to position [292, 0]
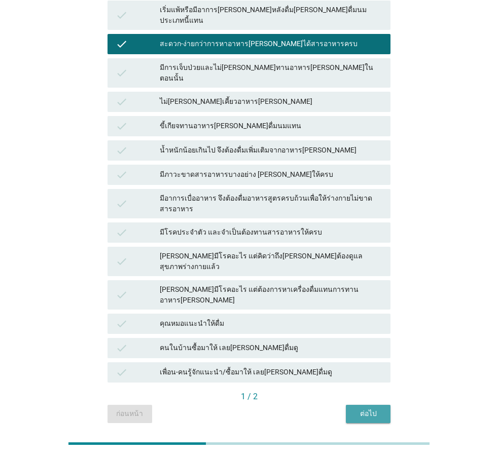
click at [376, 405] on button "ต่อไป" at bounding box center [368, 414] width 45 height 18
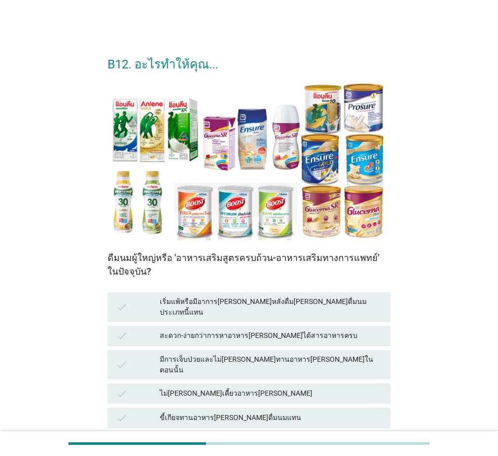
click at [242, 330] on div "สะดวก-ง่ายกว่าการหาอาหาร[PERSON_NAME]ได้สารอาหารครบ" at bounding box center [271, 336] width 223 height 12
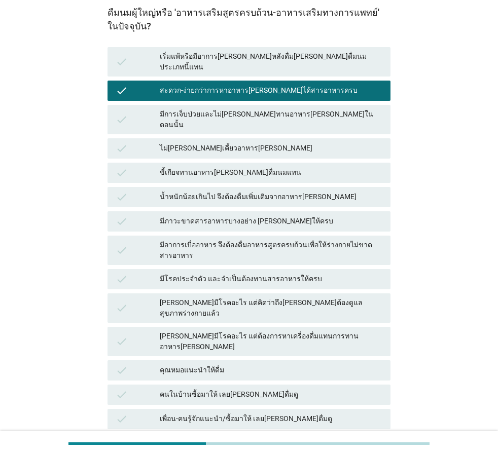
scroll to position [250, 0]
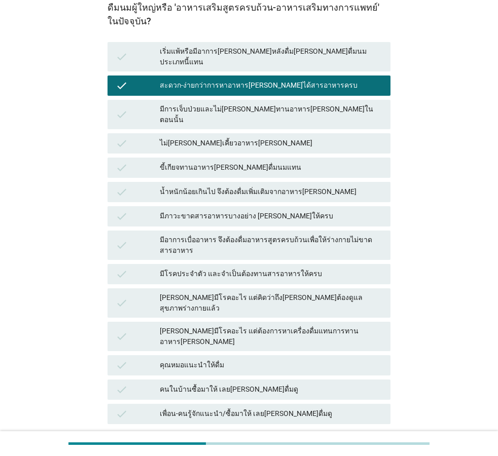
click at [366, 450] on div "คำถามต่อไป" at bounding box center [363, 455] width 38 height 11
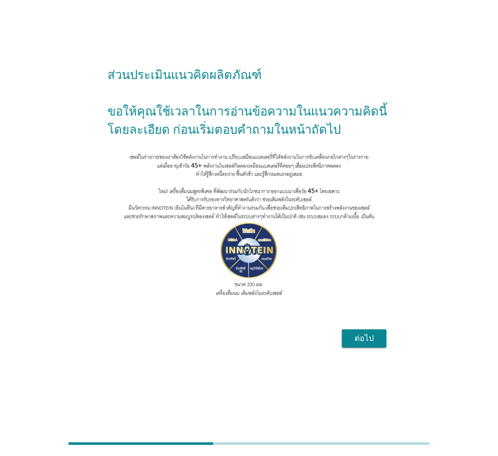
scroll to position [0, 0]
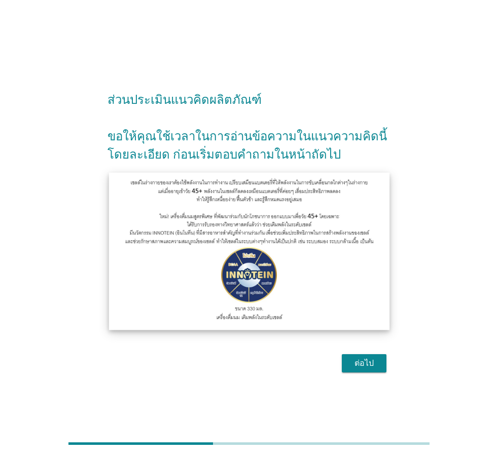
click at [241, 220] on img at bounding box center [249, 251] width 280 height 158
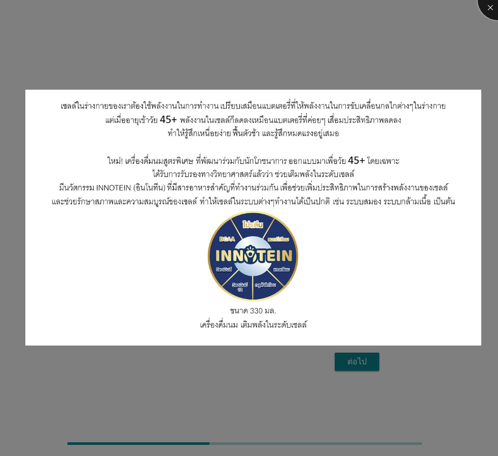
click at [485, 3] on div at bounding box center [498, 0] width 41 height 41
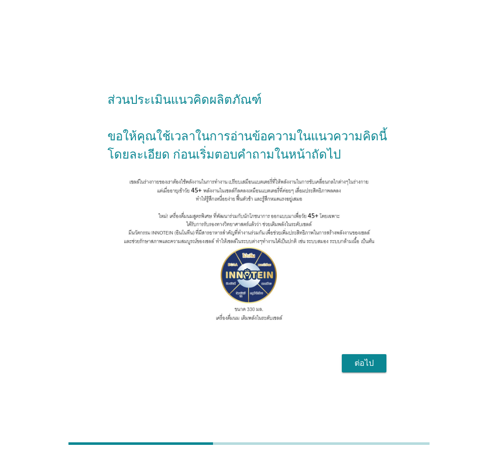
click at [371, 370] on div "ต่อไป" at bounding box center [364, 363] width 28 height 12
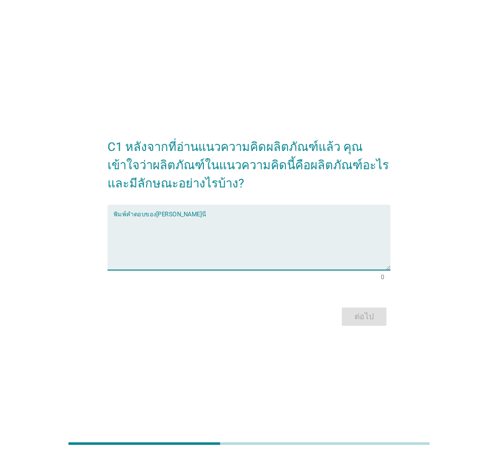
click at [140, 224] on textarea "พิมพ์คำตอบของคุณ ที่นี่" at bounding box center [252, 243] width 277 height 53
type textarea "z"
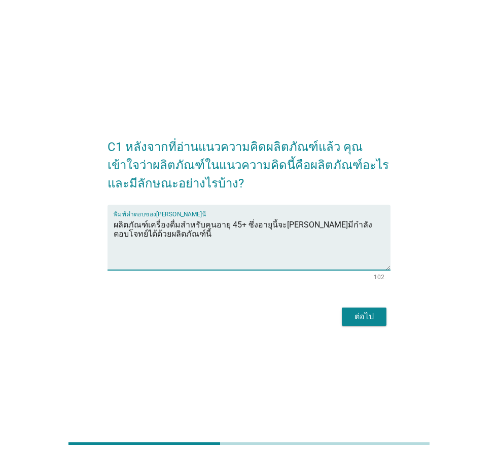
type textarea "ผลิตภัณฑ์เครื่องดื่มสำหรับคนอายุ 45+ ซึ่งอายุนี้จะ[PERSON_NAME]มีกำลัง ตอบโจทย์…"
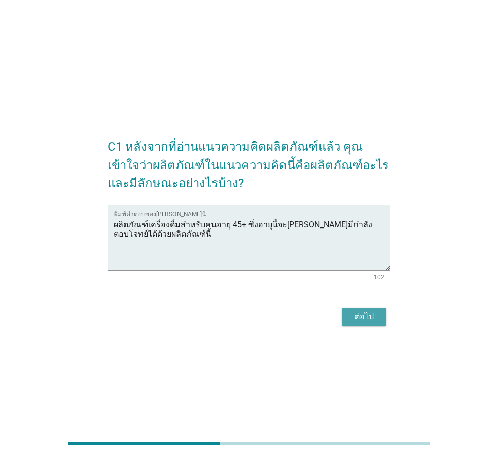
click at [357, 317] on div "ต่อไป" at bounding box center [364, 317] width 28 height 12
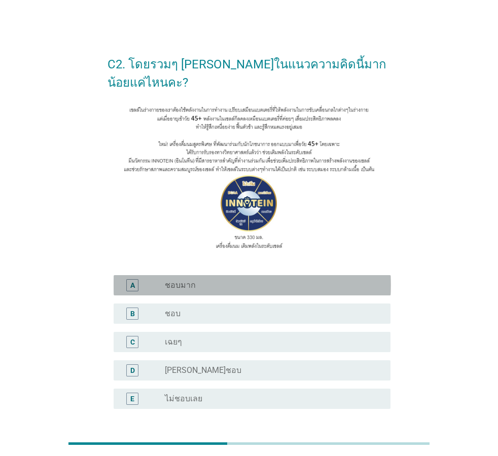
click at [204, 284] on div "radio_button_unchecked ชอบมาก" at bounding box center [269, 285] width 209 height 10
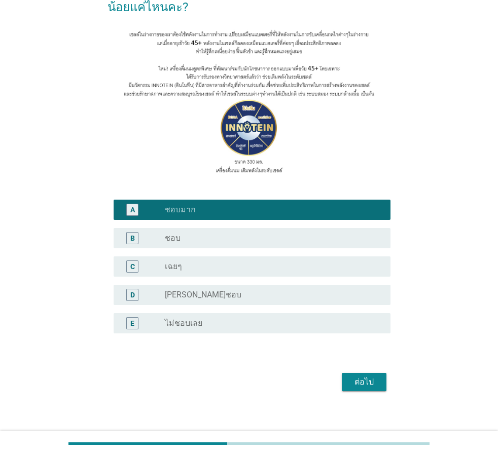
scroll to position [77, 0]
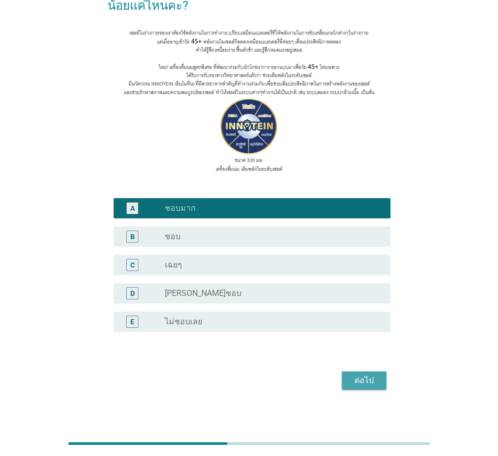
click at [352, 378] on div "ต่อไป" at bounding box center [364, 381] width 28 height 12
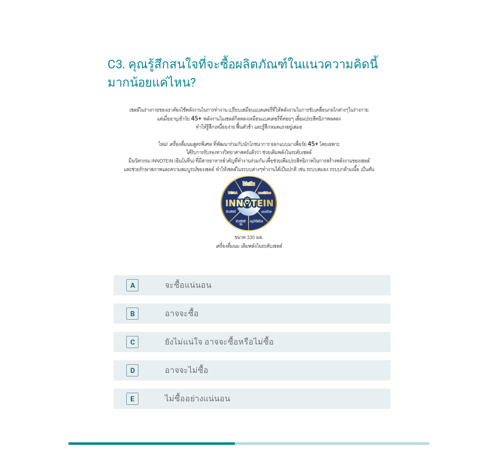
click at [192, 272] on div "A radio_button_unchecked จะซื้อแน่นอน" at bounding box center [248, 285] width 283 height 28
click at [196, 285] on label "จะซื้อแน่นอน" at bounding box center [188, 285] width 47 height 10
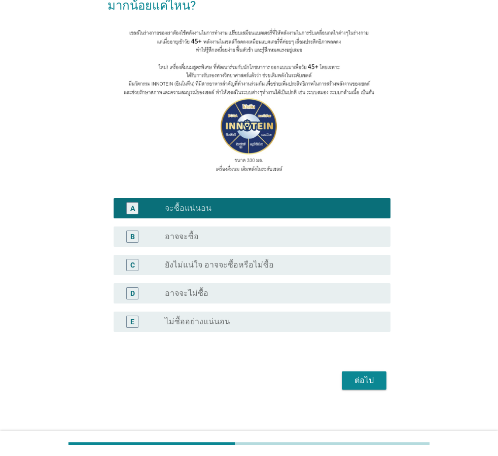
scroll to position [83, 0]
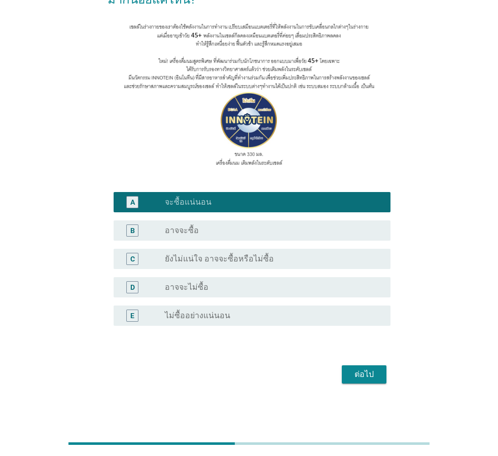
click at [366, 376] on div "ต่อไป" at bounding box center [364, 375] width 28 height 12
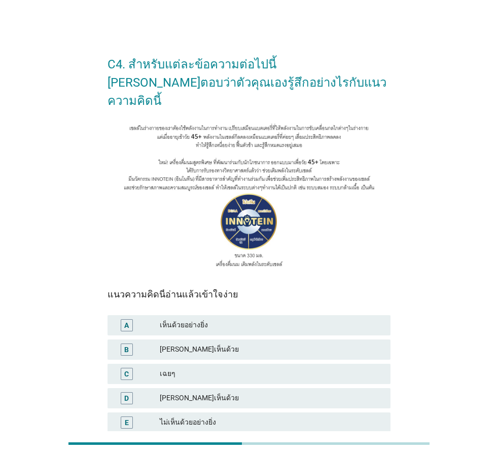
click at [192, 319] on div "เห็นด้วยอย่างยิ่ง" at bounding box center [271, 325] width 223 height 12
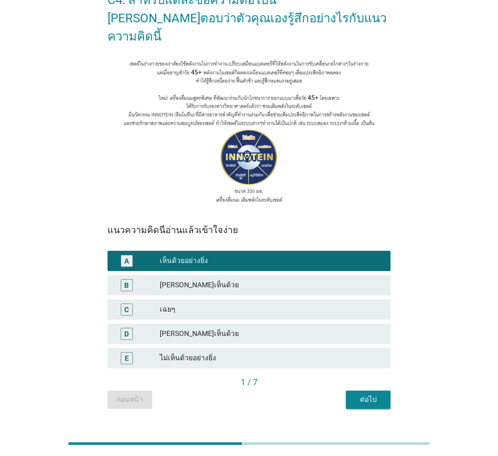
scroll to position [68, 0]
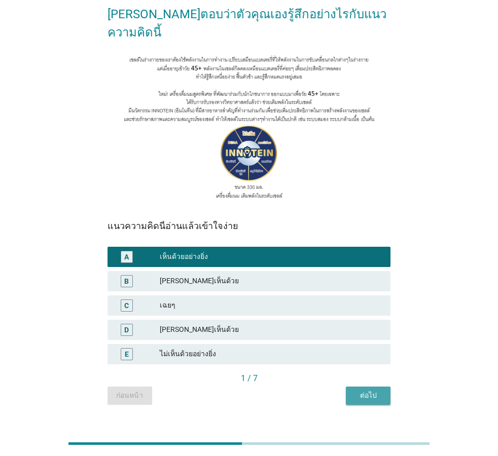
click at [376, 390] on div "ต่อไป" at bounding box center [368, 395] width 28 height 11
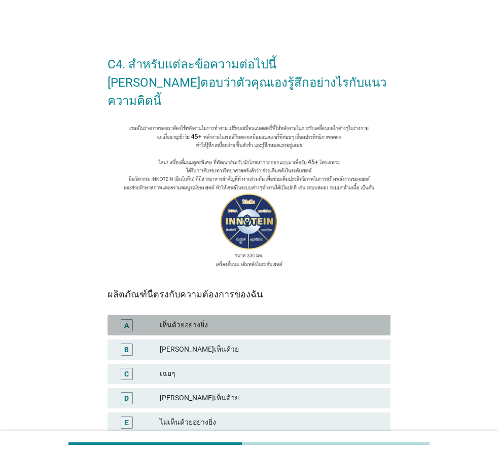
click at [224, 319] on div "เห็นด้วยอย่างยิ่ง" at bounding box center [271, 325] width 223 height 12
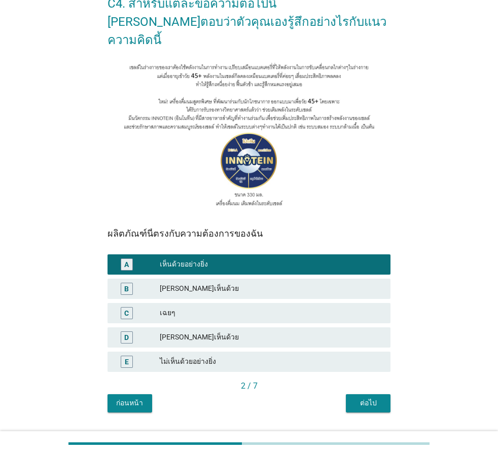
scroll to position [68, 0]
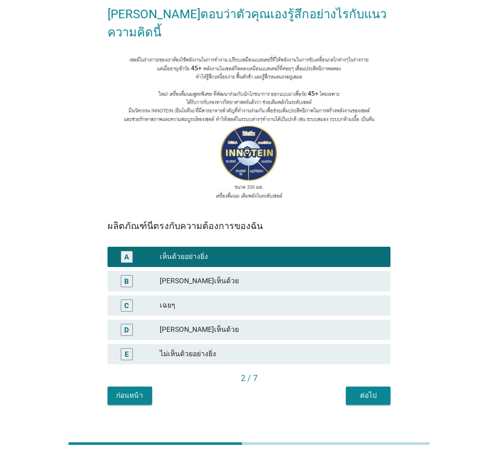
click at [358, 390] on div "ต่อไป" at bounding box center [368, 395] width 28 height 11
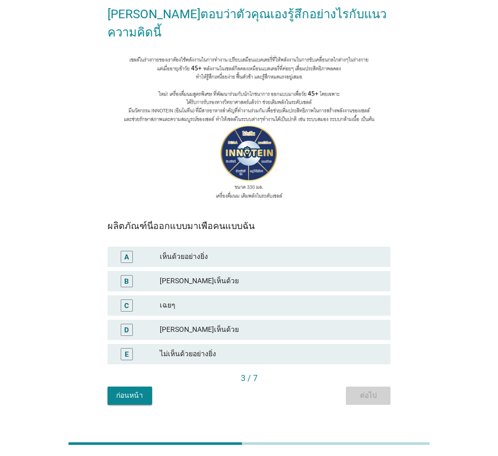
scroll to position [0, 0]
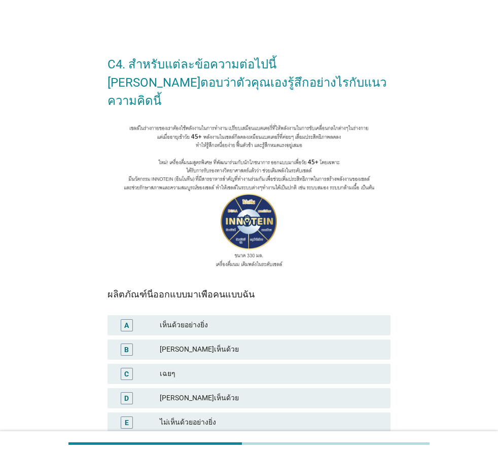
click at [261, 315] on div "A เห็นด้วยอย่างยิ่ง" at bounding box center [248, 325] width 283 height 20
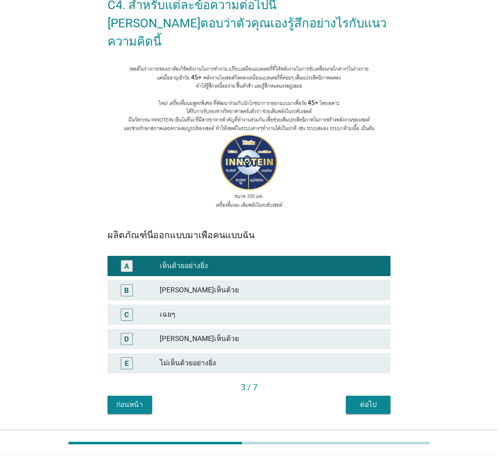
scroll to position [68, 0]
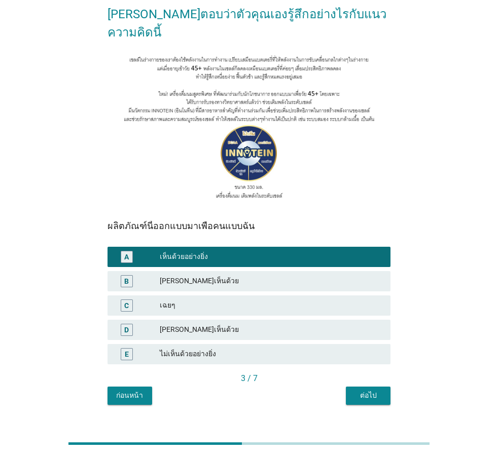
click at [367, 390] on div "ต่อไป" at bounding box center [368, 395] width 28 height 11
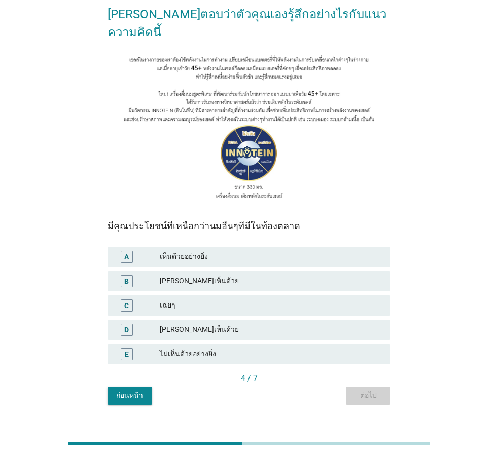
scroll to position [0, 0]
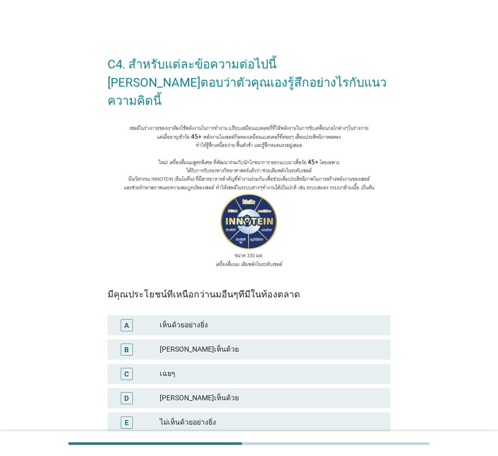
click at [215, 319] on div "เห็นด้วยอย่างยิ่ง" at bounding box center [271, 325] width 223 height 12
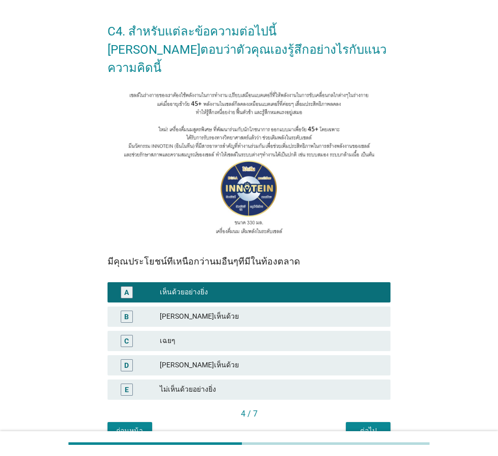
scroll to position [58, 0]
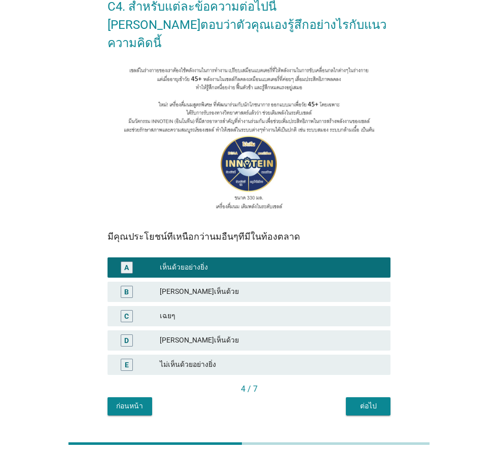
click at [376, 401] on div "ต่อไป" at bounding box center [368, 406] width 28 height 11
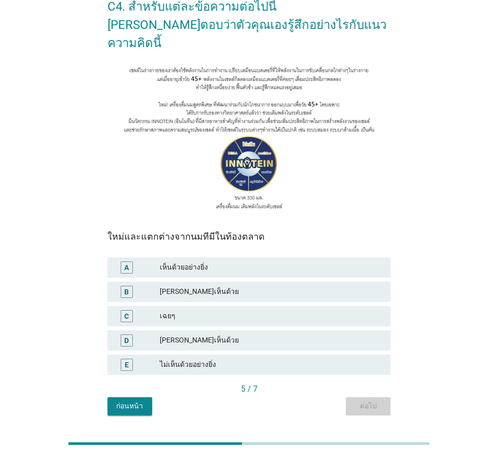
scroll to position [0, 0]
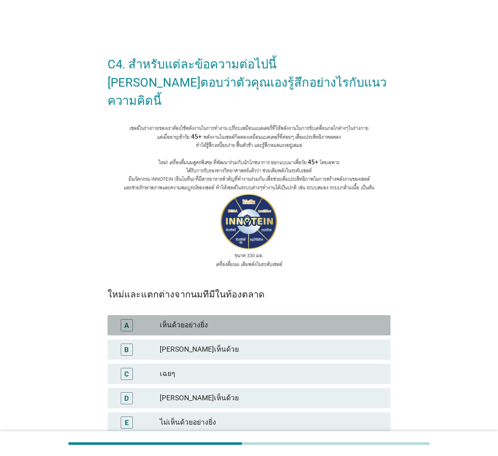
click at [224, 319] on div "เห็นด้วยอย่างยิ่ง" at bounding box center [271, 325] width 223 height 12
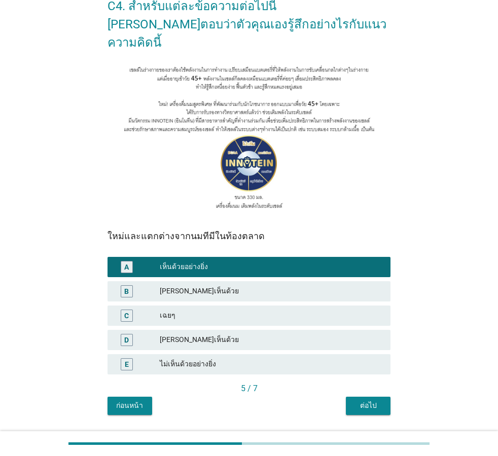
scroll to position [67, 0]
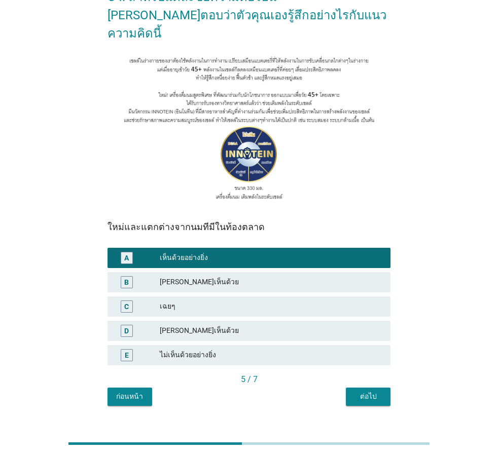
click at [376, 391] on div "ต่อไป" at bounding box center [368, 396] width 28 height 11
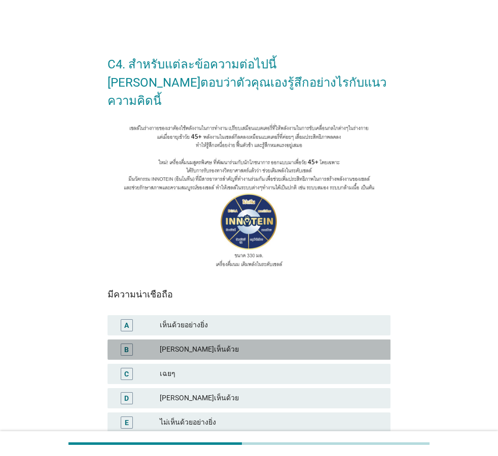
click at [256, 344] on div "[PERSON_NAME]เห็นด้วย" at bounding box center [271, 350] width 223 height 12
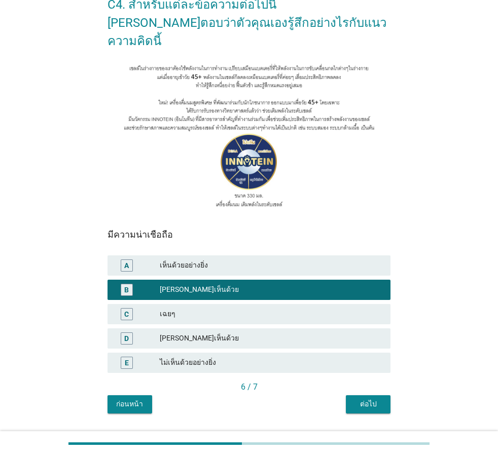
scroll to position [68, 0]
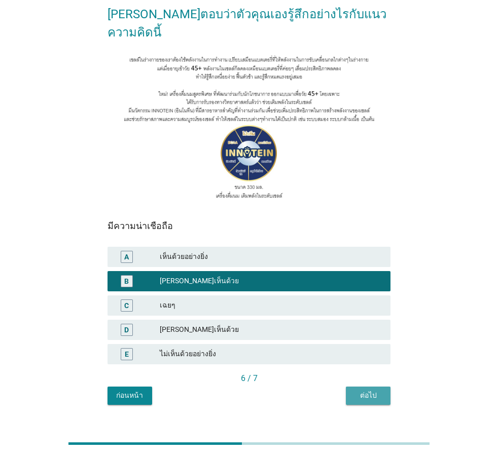
click at [365, 390] on div "ต่อไป" at bounding box center [368, 395] width 28 height 11
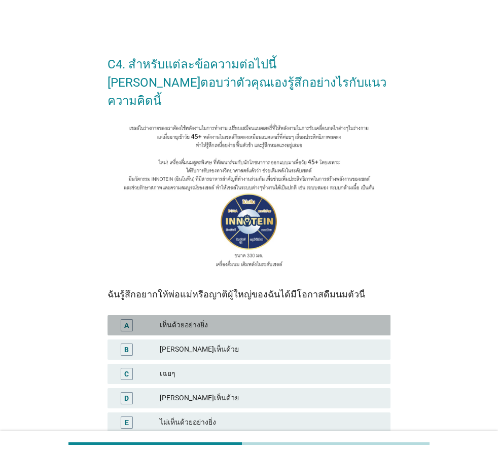
click at [227, 319] on div "เห็นด้วยอย่างยิ่ง" at bounding box center [271, 325] width 223 height 12
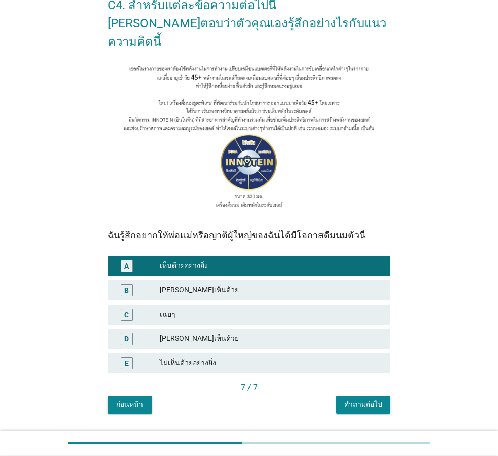
scroll to position [67, 0]
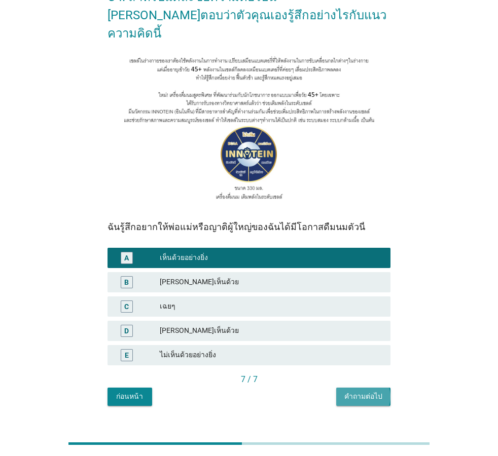
click at [371, 391] on div "คำถามต่อไป" at bounding box center [363, 396] width 38 height 11
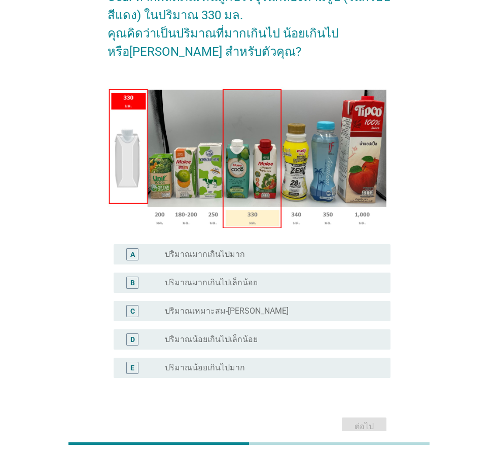
scroll to position [0, 0]
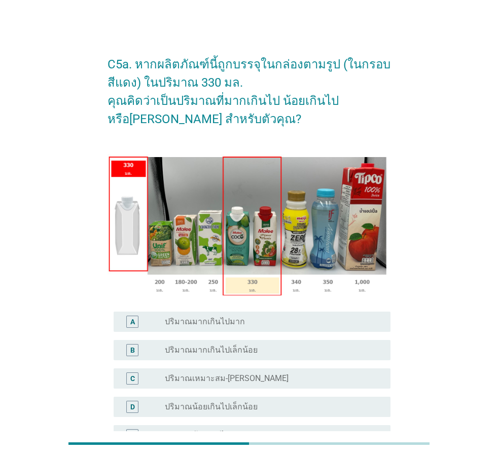
click at [236, 380] on label "ปริมาณเหมาะสม-[PERSON_NAME]" at bounding box center [227, 379] width 124 height 10
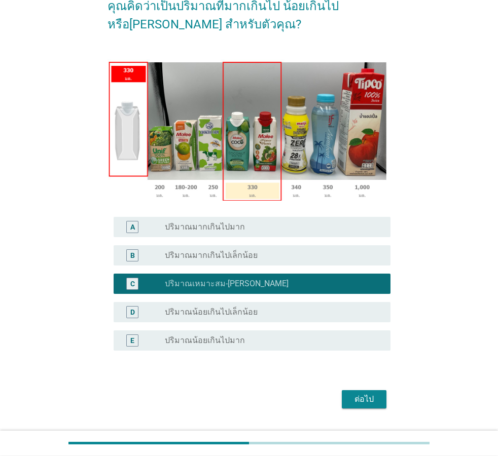
scroll to position [120, 0]
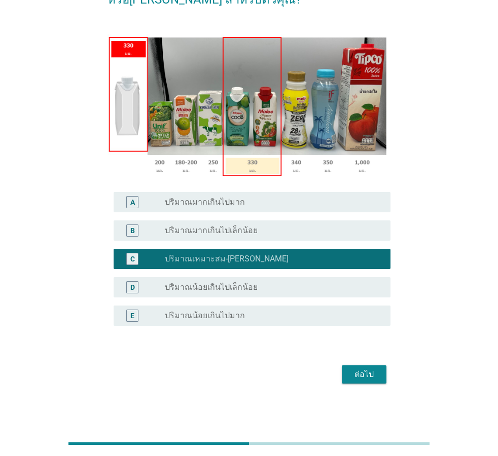
click at [373, 374] on div "ต่อไป" at bounding box center [364, 375] width 28 height 12
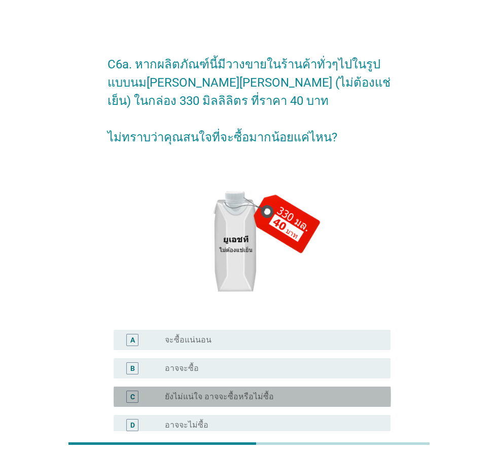
click at [209, 397] on label "ยังไม่แน่ใจ อาจจะซื้อหรือไม่ซื้อ" at bounding box center [219, 397] width 109 height 10
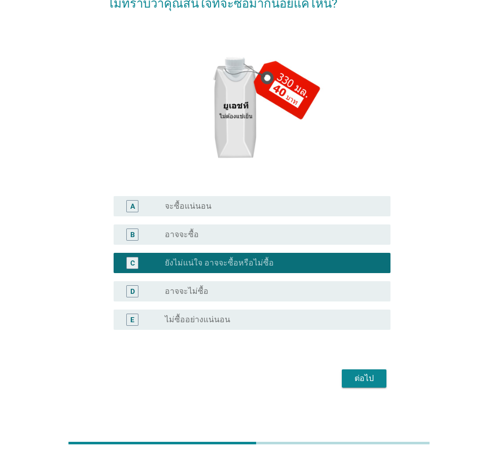
scroll to position [138, 0]
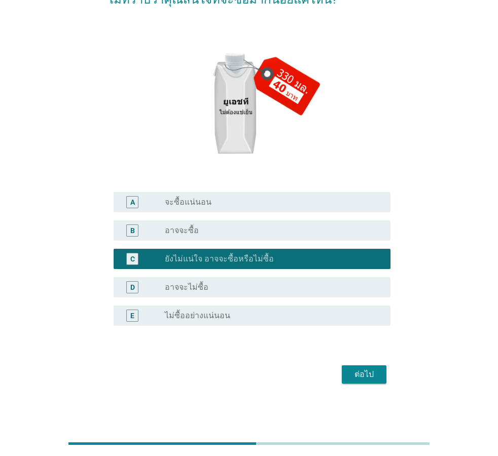
click at [372, 378] on div "ต่อไป" at bounding box center [364, 375] width 28 height 12
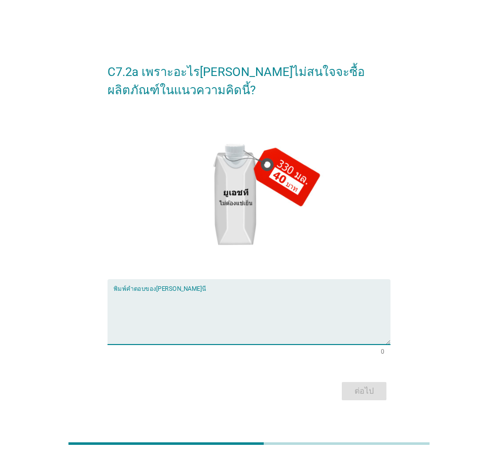
click at [203, 295] on textarea "พิมพ์คำตอบของคุณ ที่นี่" at bounding box center [252, 318] width 277 height 53
type textarea "ราคาไม่เหมาะสม"
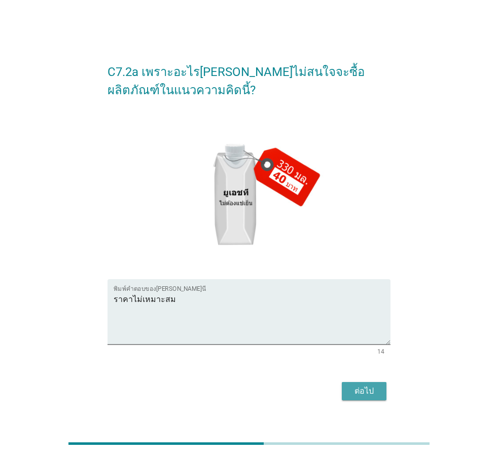
click at [367, 394] on div "ต่อไป" at bounding box center [364, 391] width 28 height 12
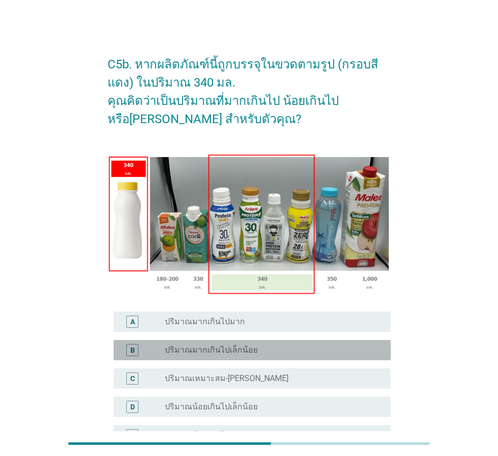
click at [256, 347] on div "radio_button_unchecked ปริมาณมากเกินไปเล็กน้อย" at bounding box center [269, 350] width 209 height 10
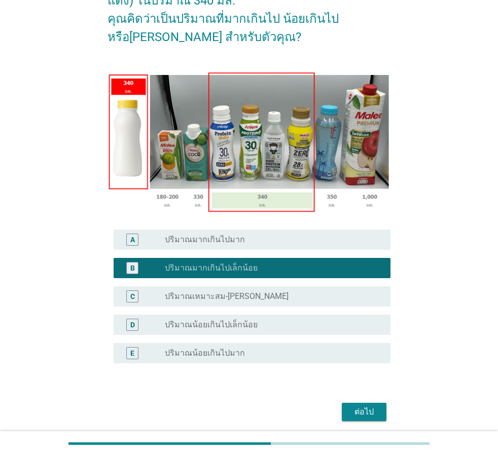
scroll to position [87, 0]
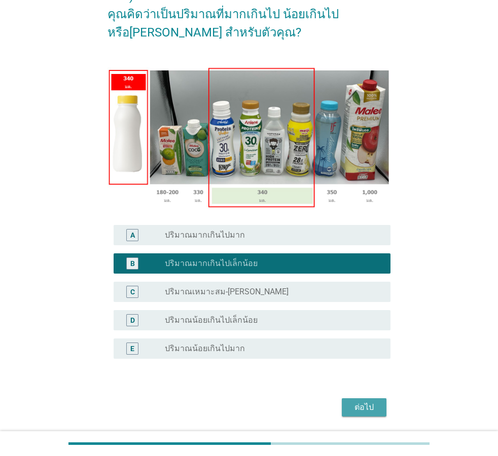
click at [374, 404] on div "ต่อไป" at bounding box center [364, 408] width 28 height 12
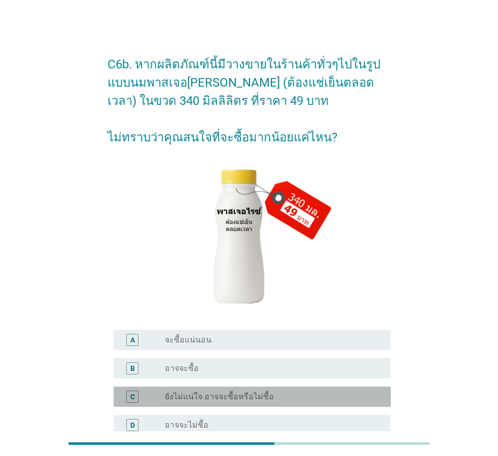
click at [219, 394] on label "ยังไม่แน่ใจ อาจจะซื้อหรือไม่ซื้อ" at bounding box center [219, 397] width 109 height 10
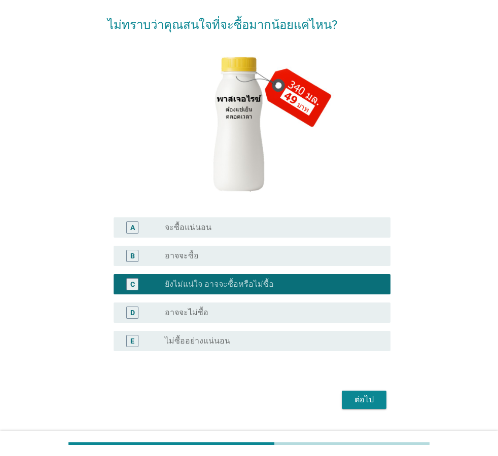
scroll to position [116, 0]
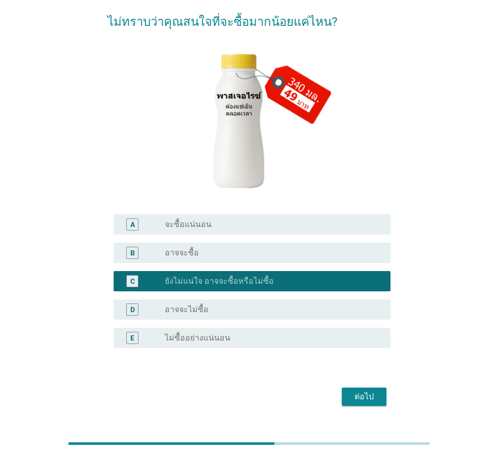
click at [381, 398] on button "ต่อไป" at bounding box center [364, 397] width 45 height 18
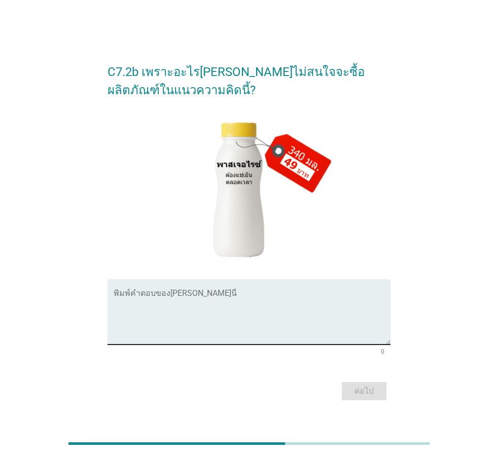
click at [264, 288] on div "พิมพ์คำตอบของ[PERSON_NAME]นี่" at bounding box center [252, 311] width 277 height 65
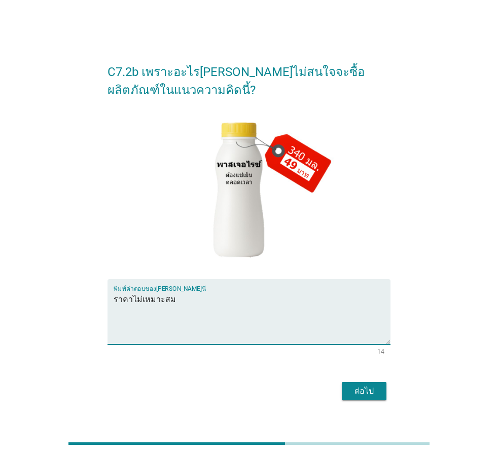
type textarea "ราคาไม่เหมาะสม"
click at [354, 393] on div "ต่อไป" at bounding box center [364, 391] width 28 height 12
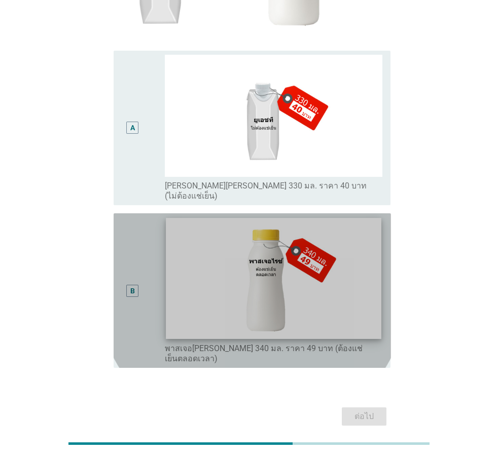
click at [313, 278] on img at bounding box center [273, 278] width 215 height 121
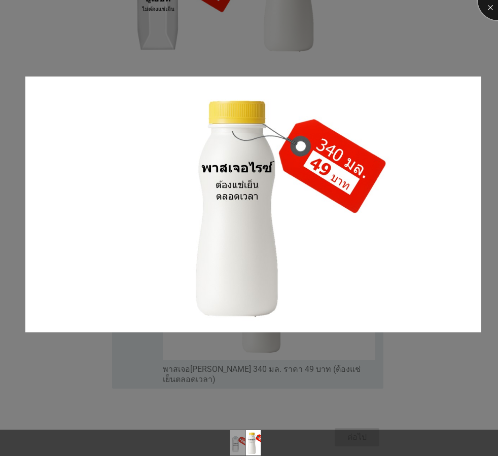
click at [497, 7] on div at bounding box center [498, 0] width 41 height 41
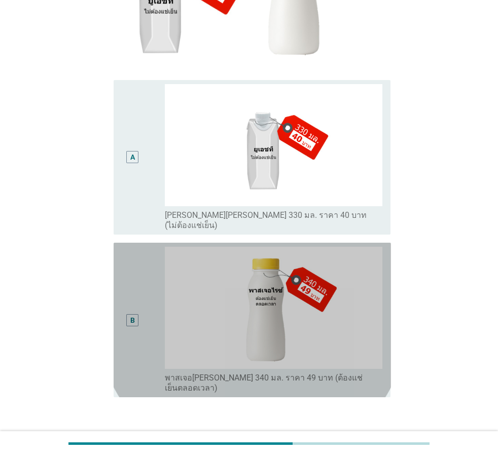
click at [131, 280] on div "B" at bounding box center [133, 320] width 22 height 147
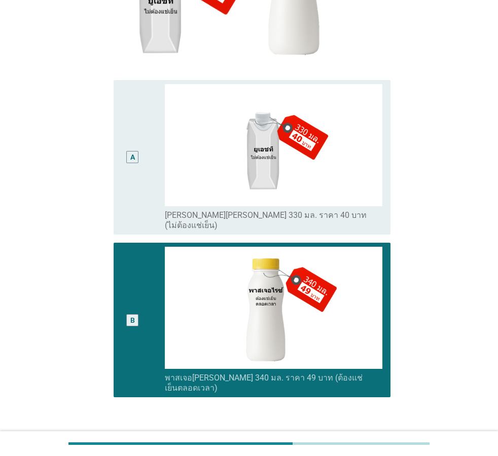
click at [366, 440] on div "ต่อไป" at bounding box center [364, 446] width 28 height 12
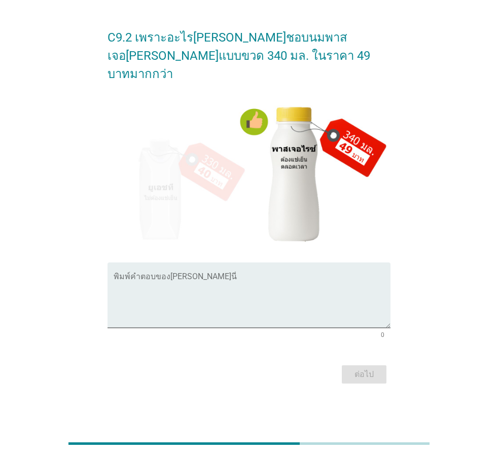
scroll to position [0, 0]
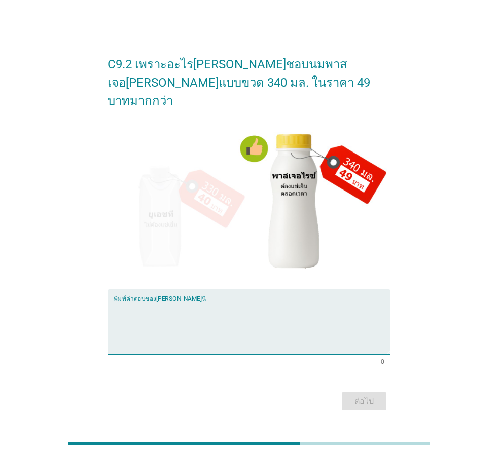
click at [201, 302] on textarea "พิมพ์คำตอบของคุณ ที่นี่" at bounding box center [252, 328] width 277 height 53
type textarea "เพราะแช่เย็น"
click at [364, 392] on button "ต่อไป" at bounding box center [364, 401] width 45 height 18
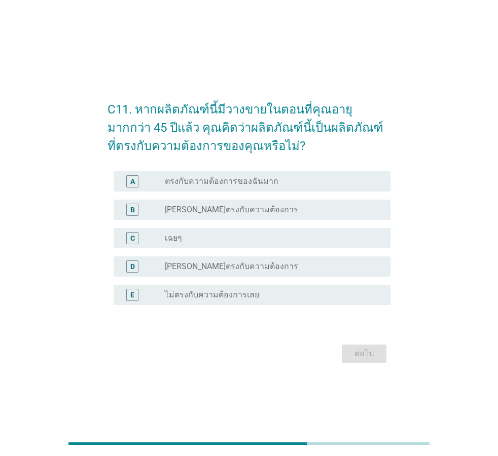
click at [235, 185] on label "ตรงกับความต้องการของฉันมาก" at bounding box center [222, 181] width 114 height 10
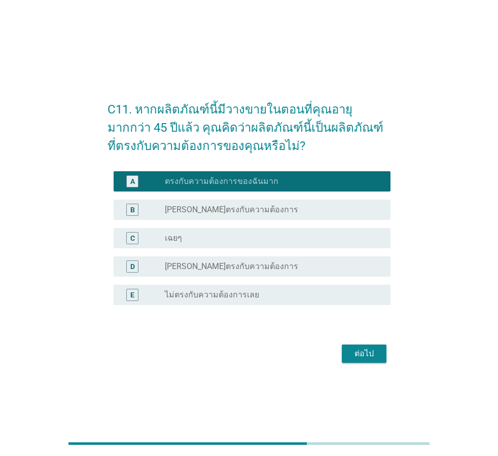
click at [373, 358] on div "ต่อไป" at bounding box center [364, 354] width 28 height 12
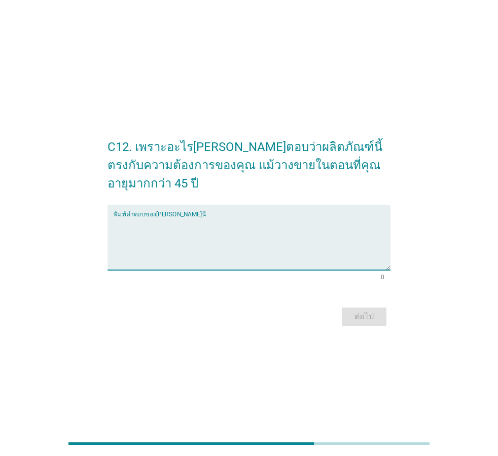
click at [267, 217] on textarea "พิมพ์คำตอบของคุณ ที่นี่" at bounding box center [252, 243] width 277 height 53
type textarea "เพราะเห็นผลิตภัณฑ์ระบุว่า อายุ 45+ ก็คิดว่าน่าจะตอบโจทย์"
click at [352, 311] on div "ต่อไป" at bounding box center [364, 317] width 28 height 12
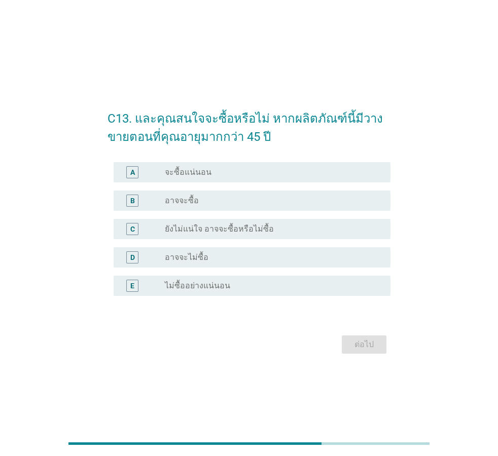
click at [240, 166] on div "A radio_button_unchecked จะซื้อแน่นอน" at bounding box center [252, 172] width 277 height 20
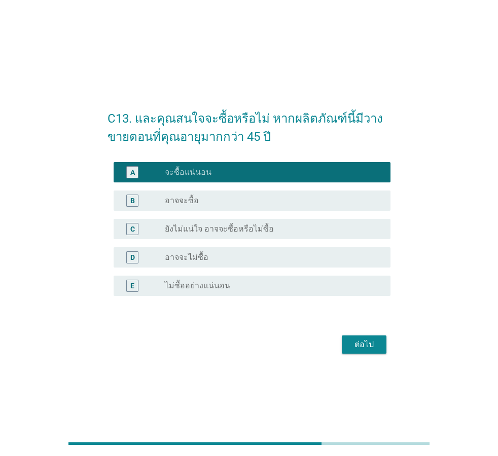
click at [372, 344] on div "ต่อไป" at bounding box center [364, 345] width 28 height 12
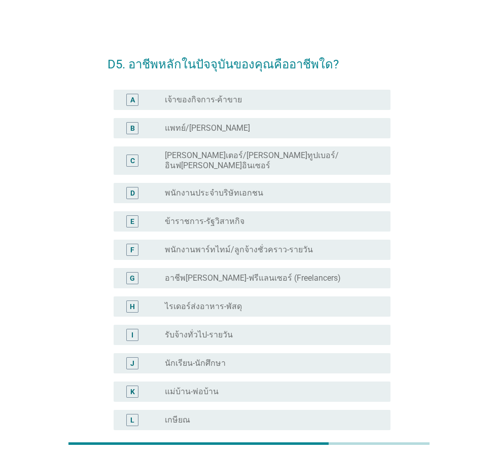
click at [249, 183] on div "D radio_button_unchecked พนักงานประจำบริษัทเอกชน" at bounding box center [252, 193] width 277 height 20
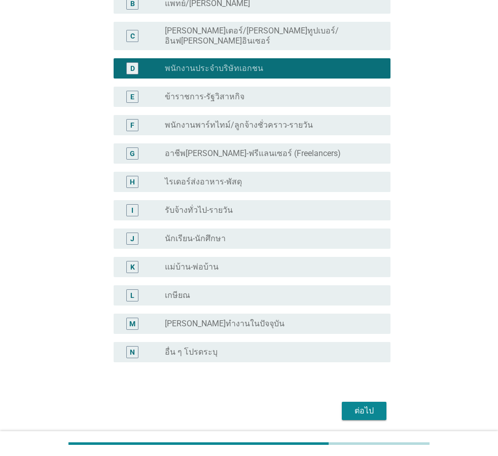
scroll to position [125, 0]
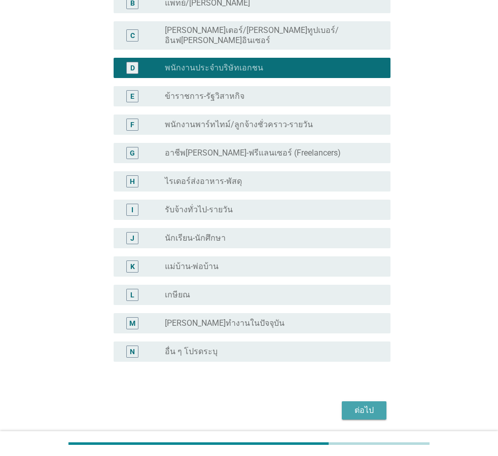
click at [374, 405] on div "ต่อไป" at bounding box center [364, 411] width 28 height 12
